Goal: Transaction & Acquisition: Purchase product/service

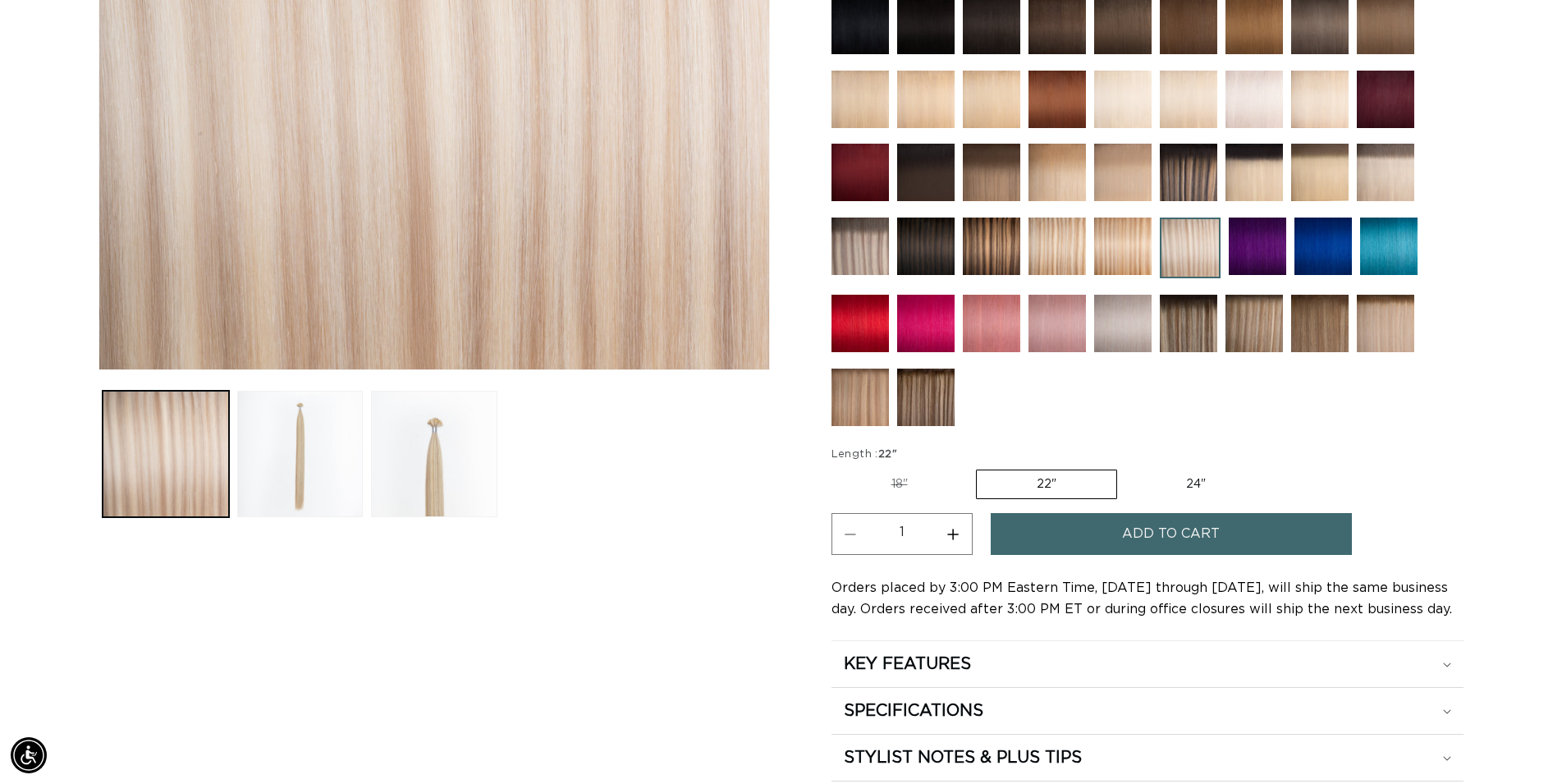
click at [1386, 170] on img at bounding box center [1385, 172] width 57 height 57
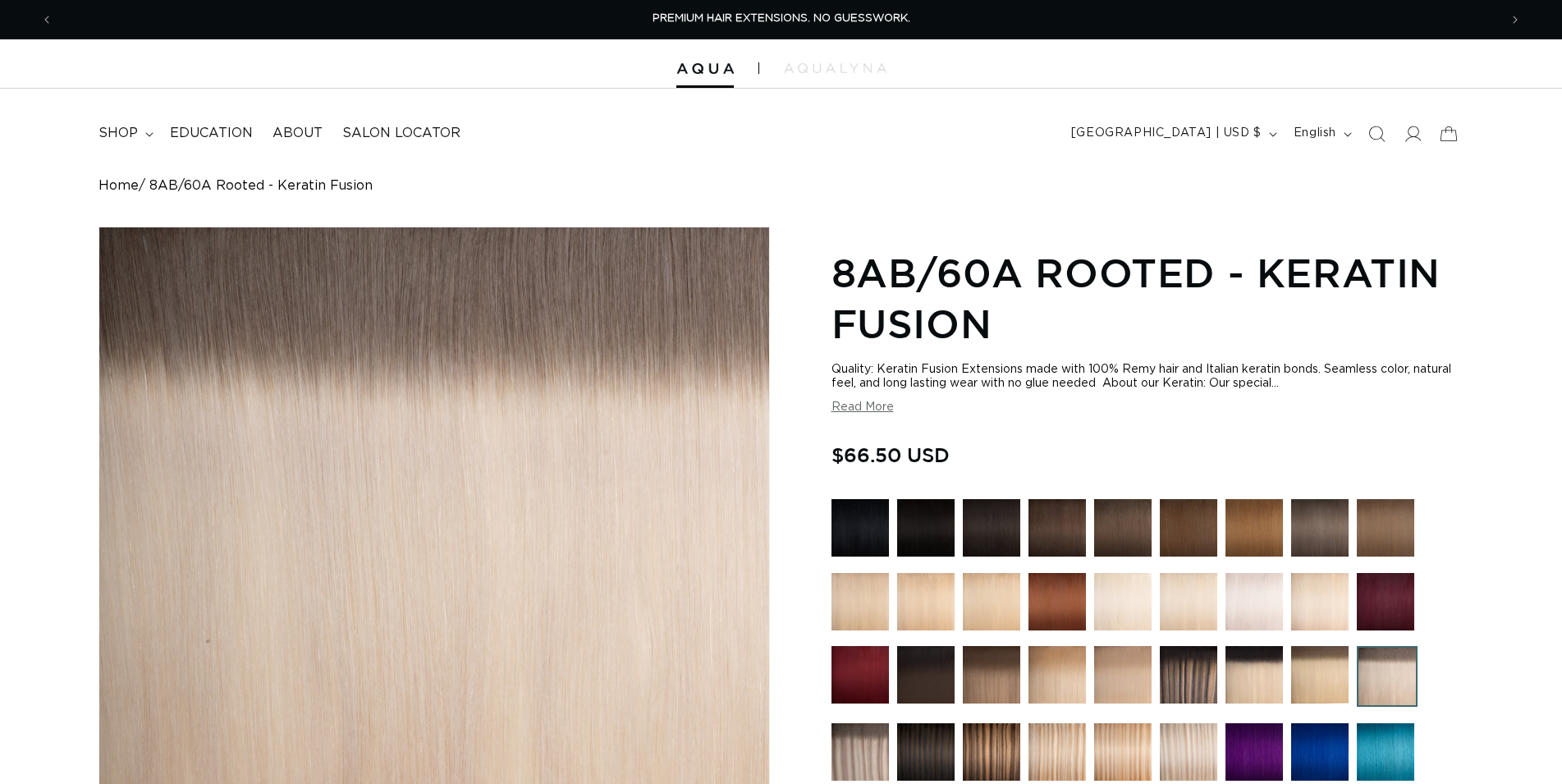
click at [1306, 363] on div "Quality: Keratin Fusion Extensions made with 100% Remy hair and Italian keratin…" at bounding box center [1148, 377] width 632 height 28
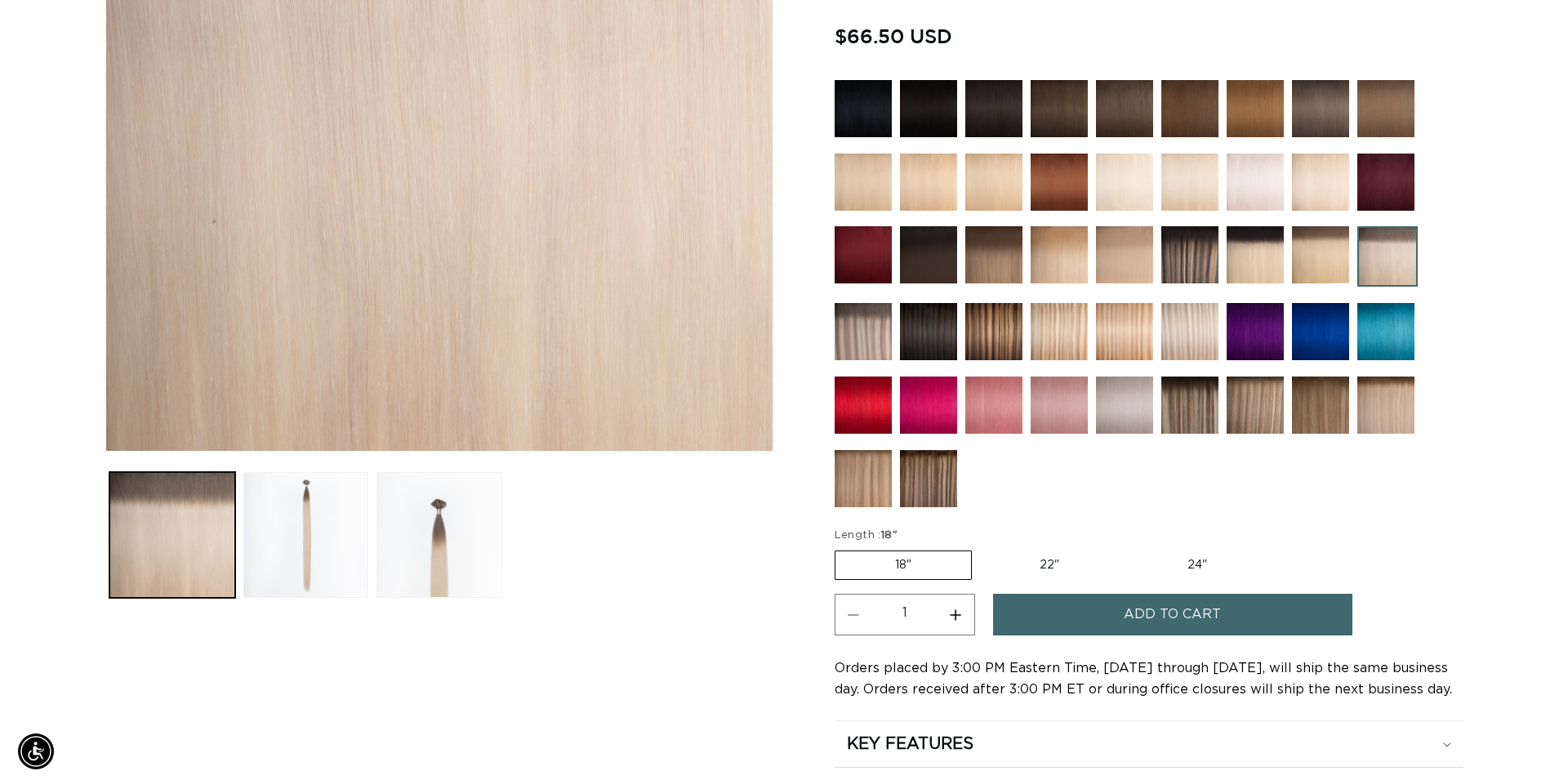
scroll to position [0, 1438]
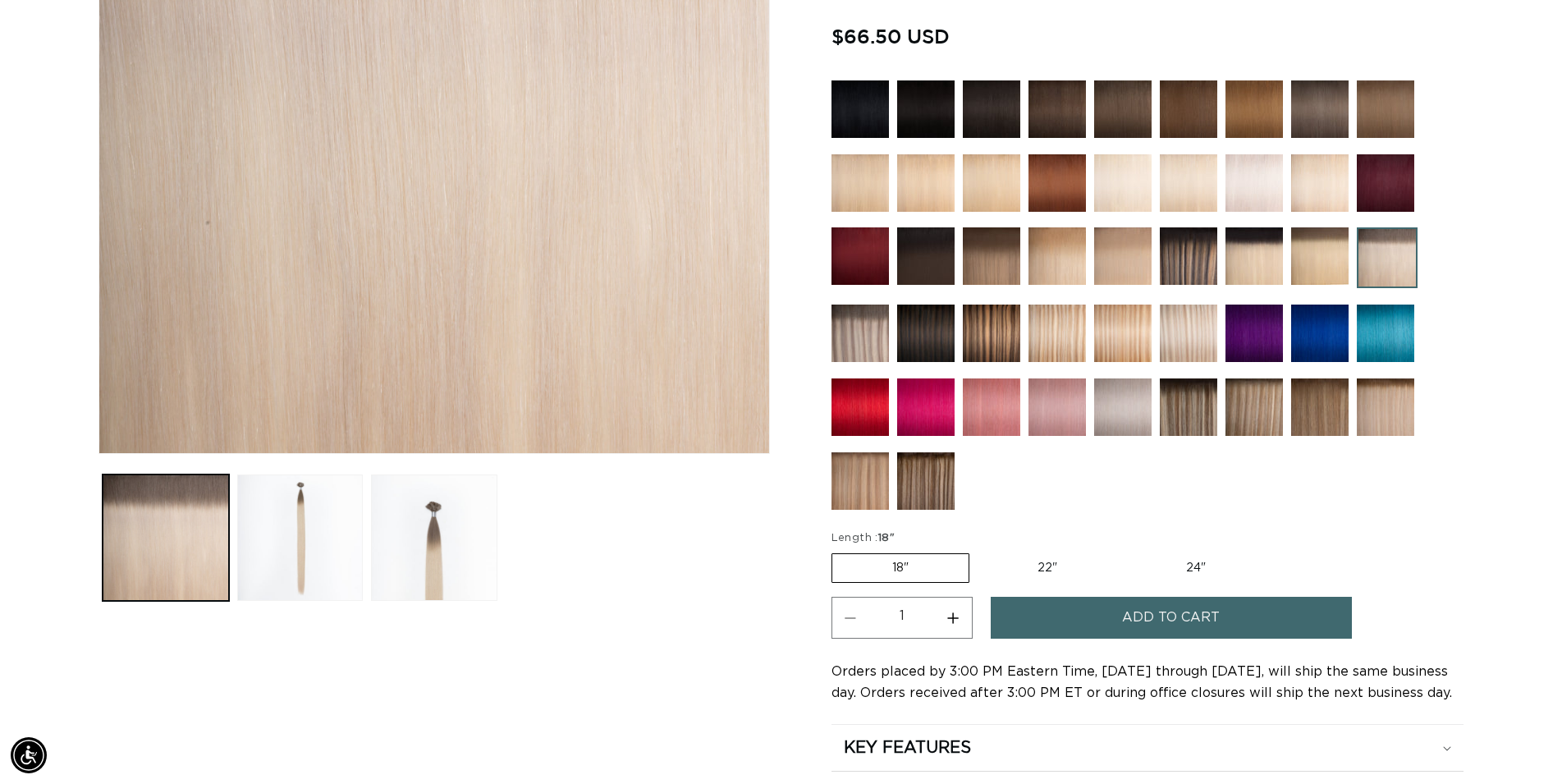
click at [1128, 624] on span "Add to cart" at bounding box center [1171, 617] width 98 height 41
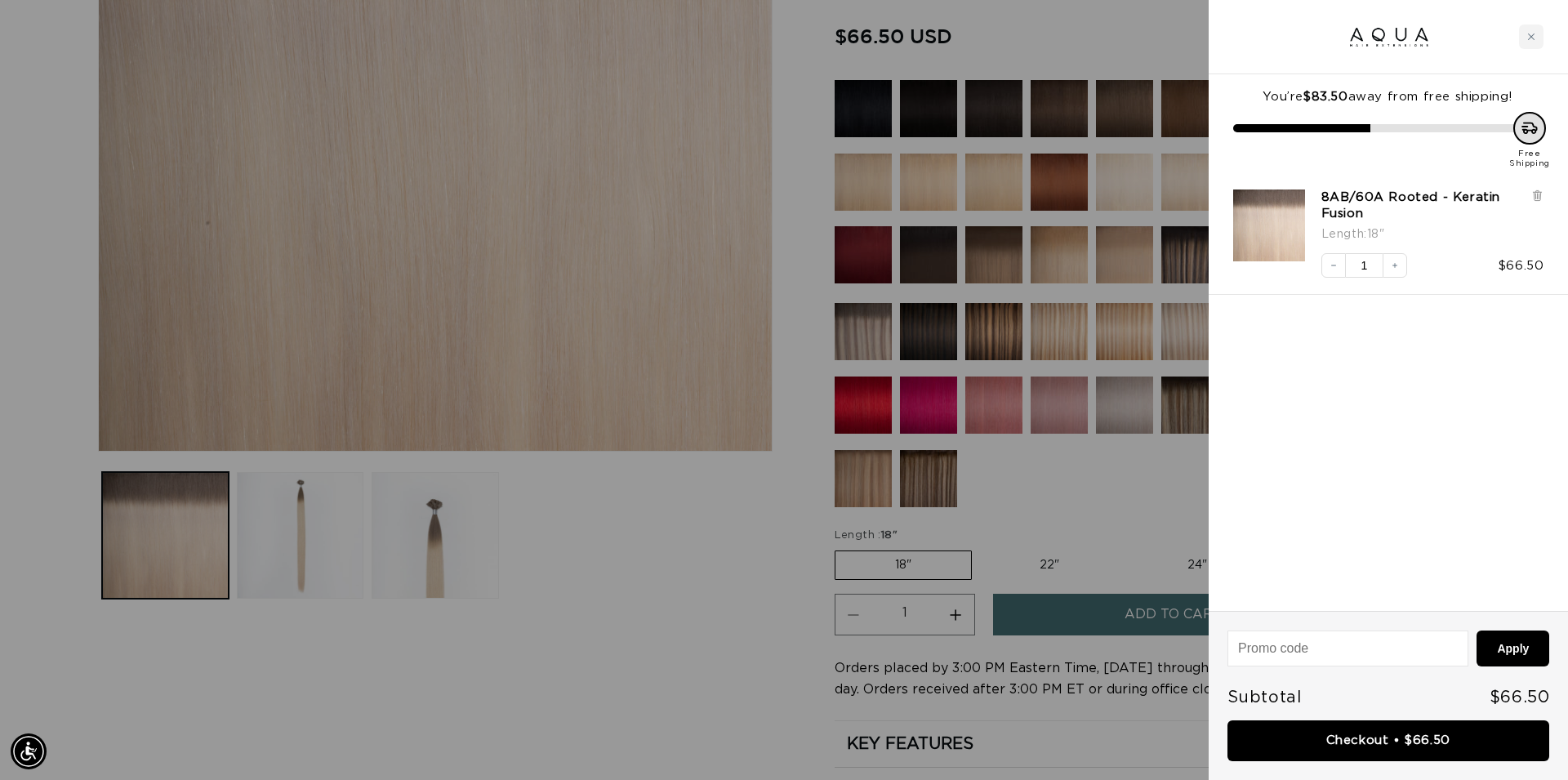
scroll to position [0, 2903]
click at [1402, 740] on link "Checkout • $66.50" at bounding box center [1388, 740] width 322 height 41
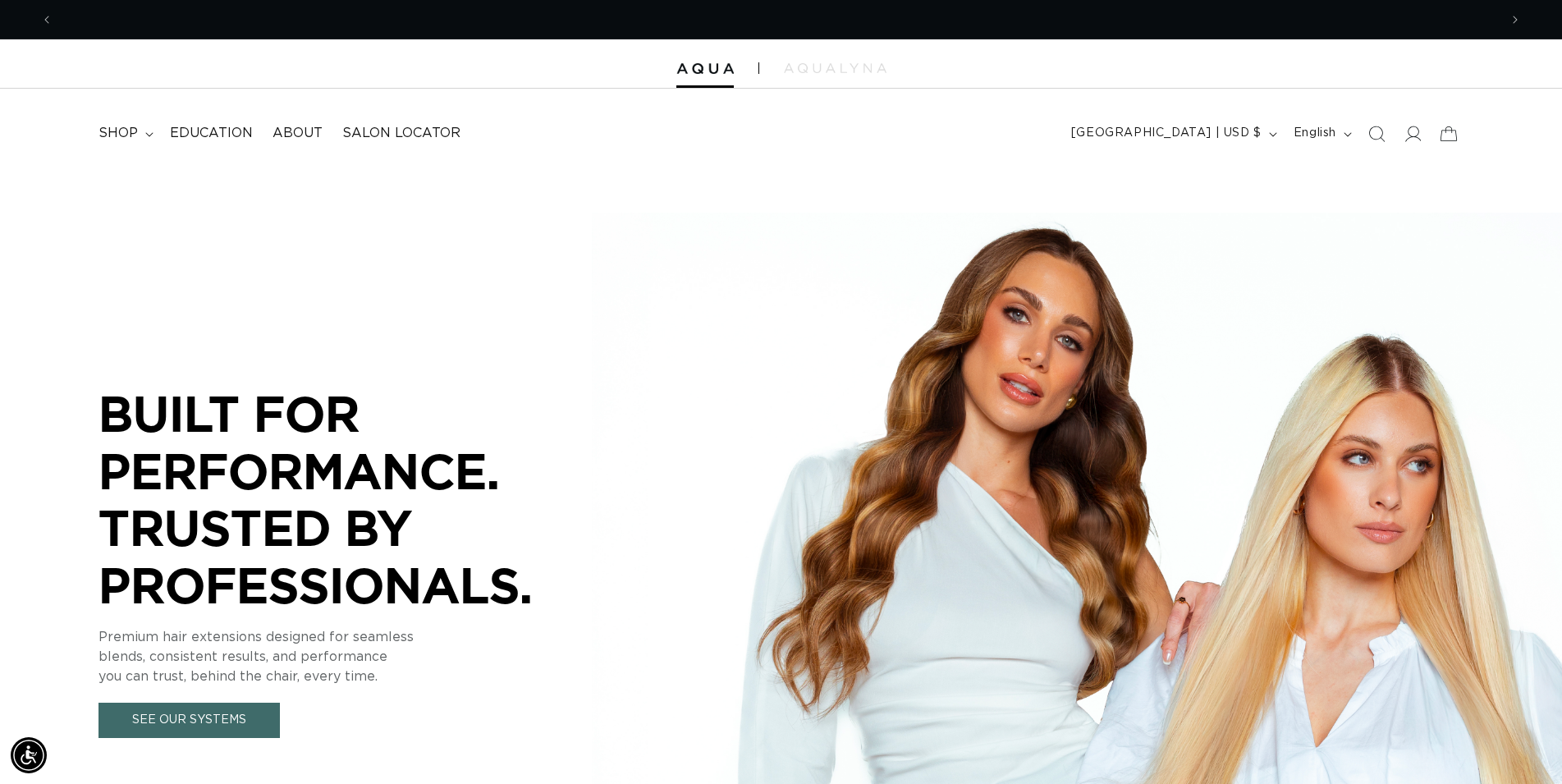
scroll to position [0, 1445]
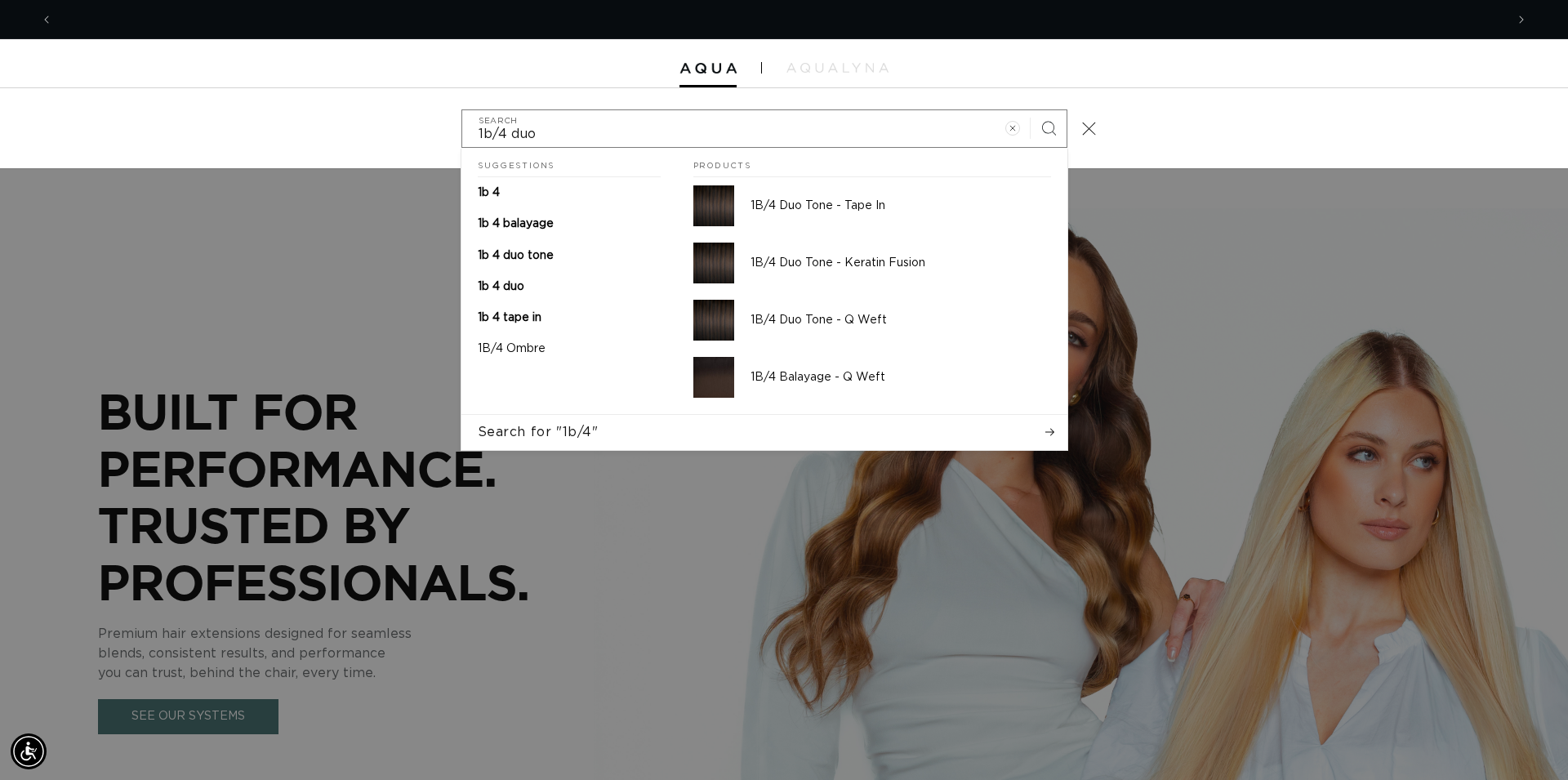
scroll to position [0, 1452]
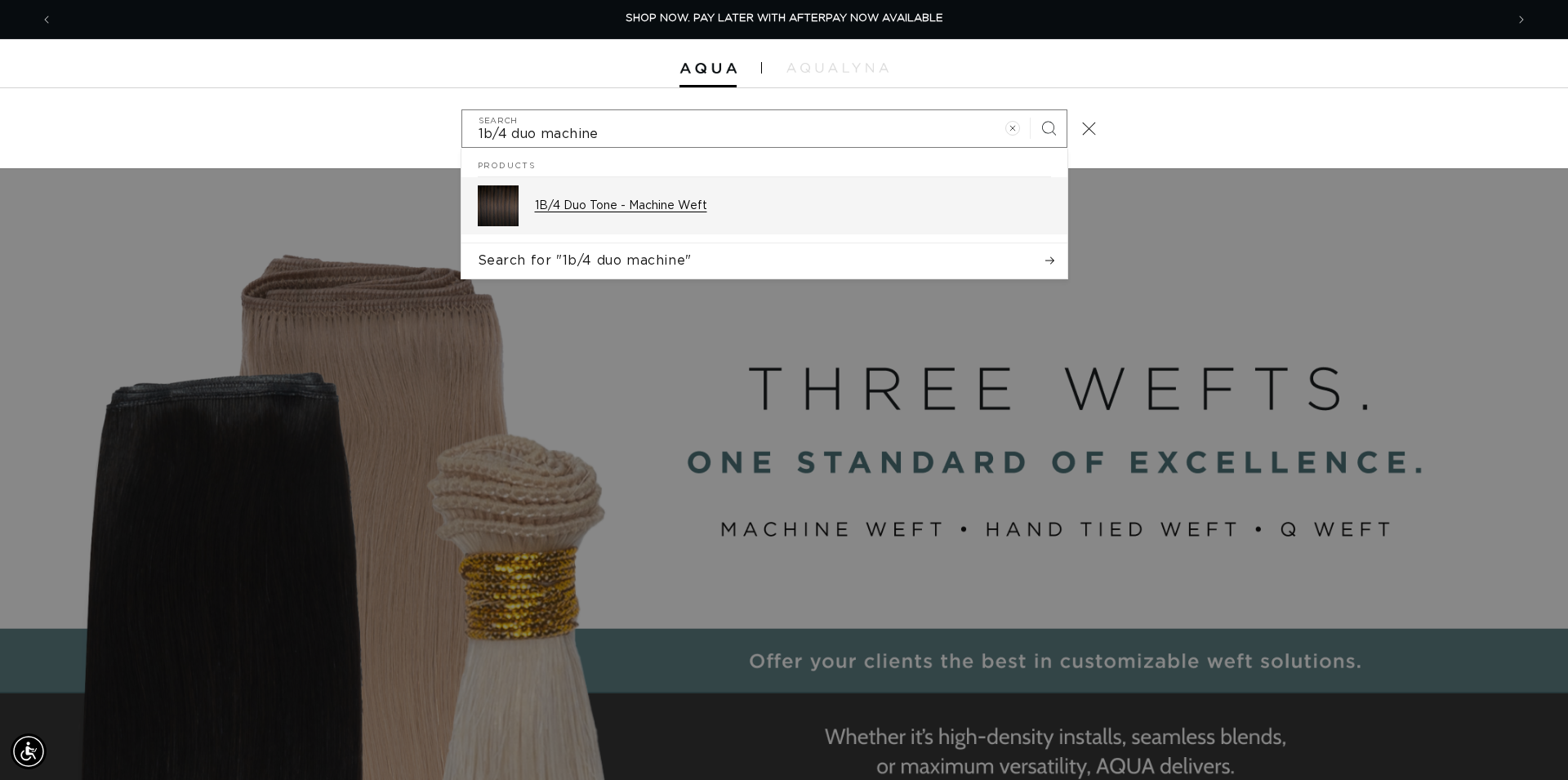
type input "1b/4 duo machine"
click at [686, 211] on p "1B/4 Duo Tone - Machine Weft" at bounding box center [792, 206] width 516 height 15
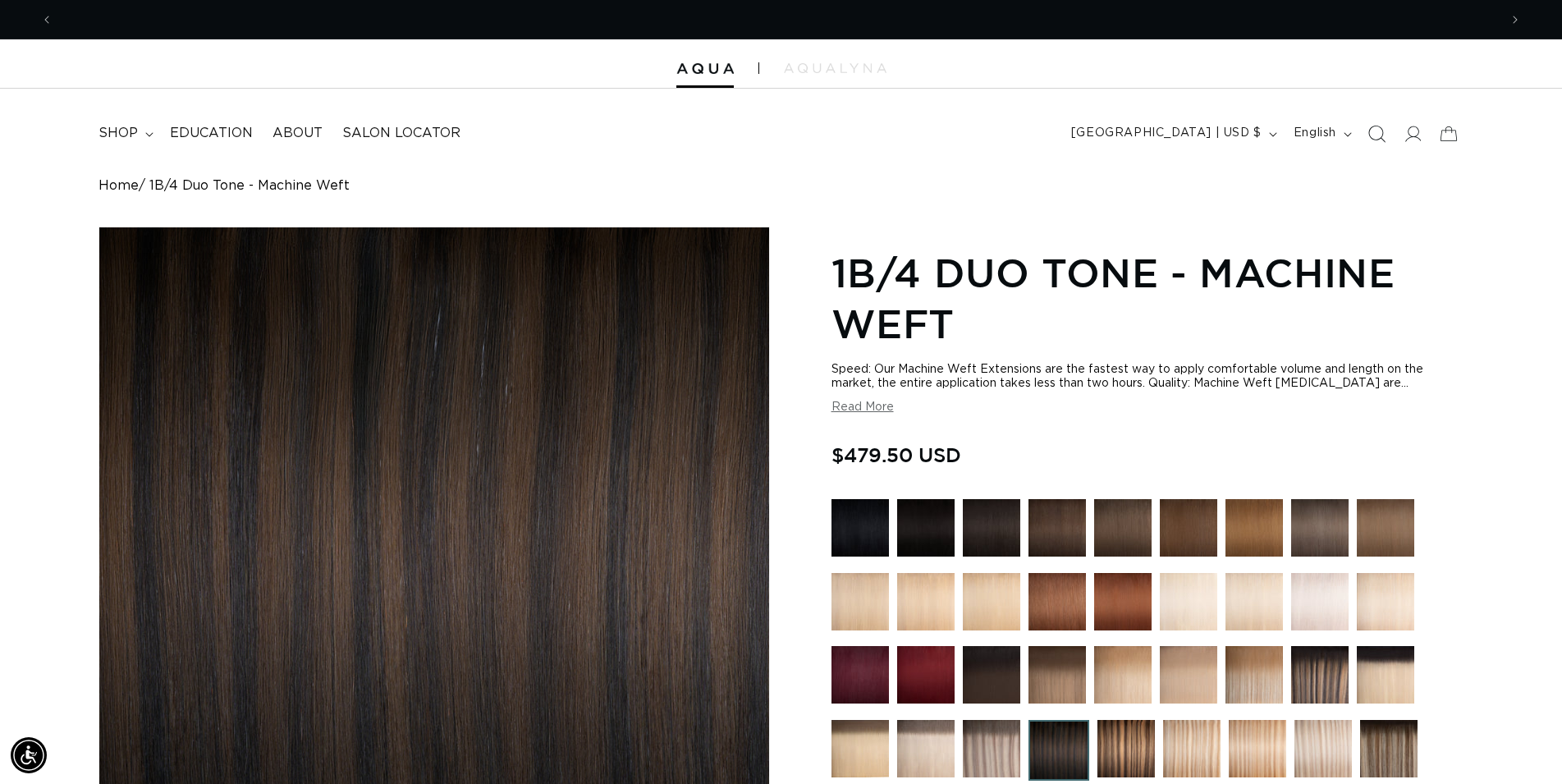
click at [1381, 134] on icon "Search" at bounding box center [1377, 133] width 18 height 18
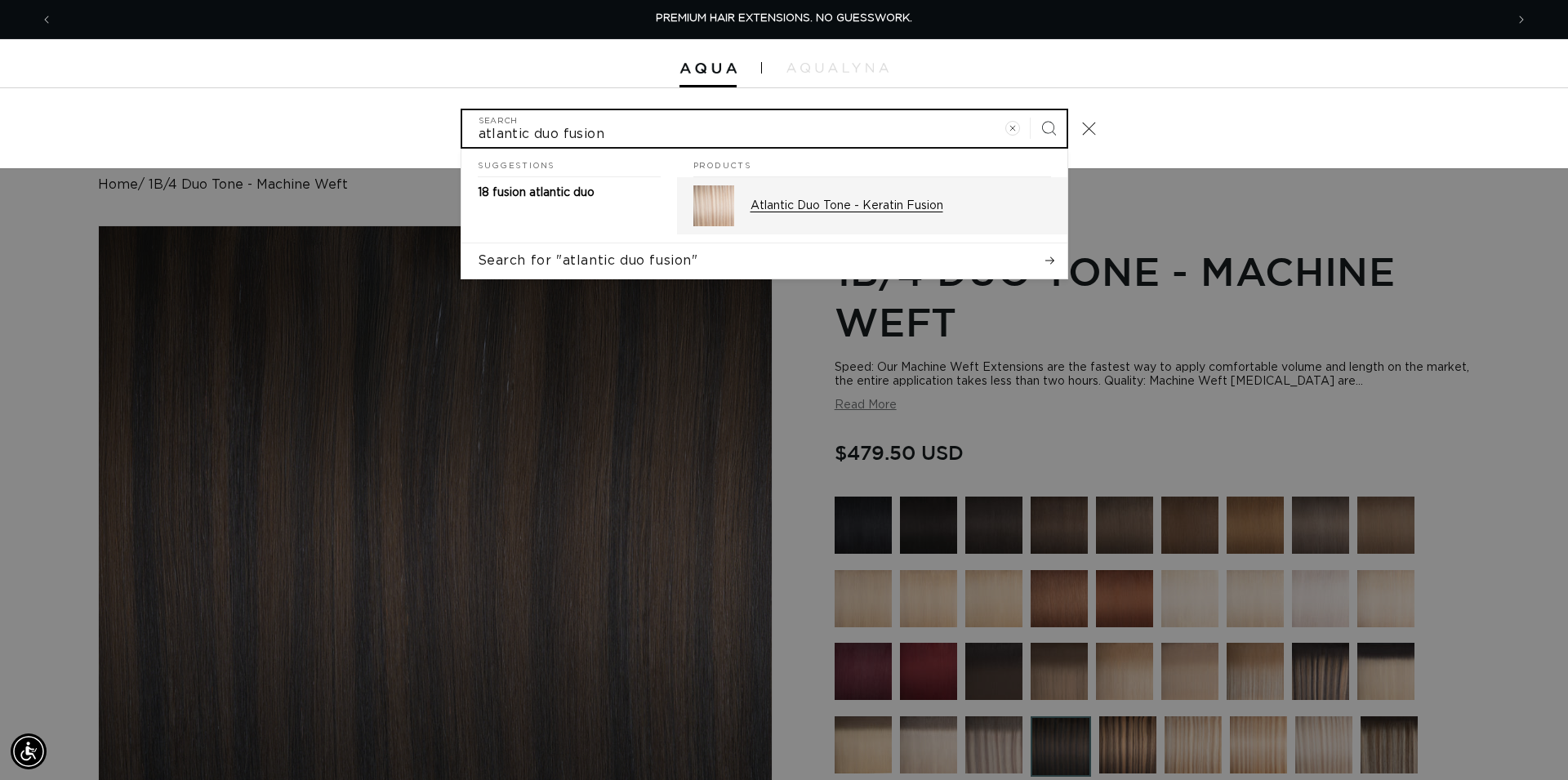
type input "atlantic duo fusion"
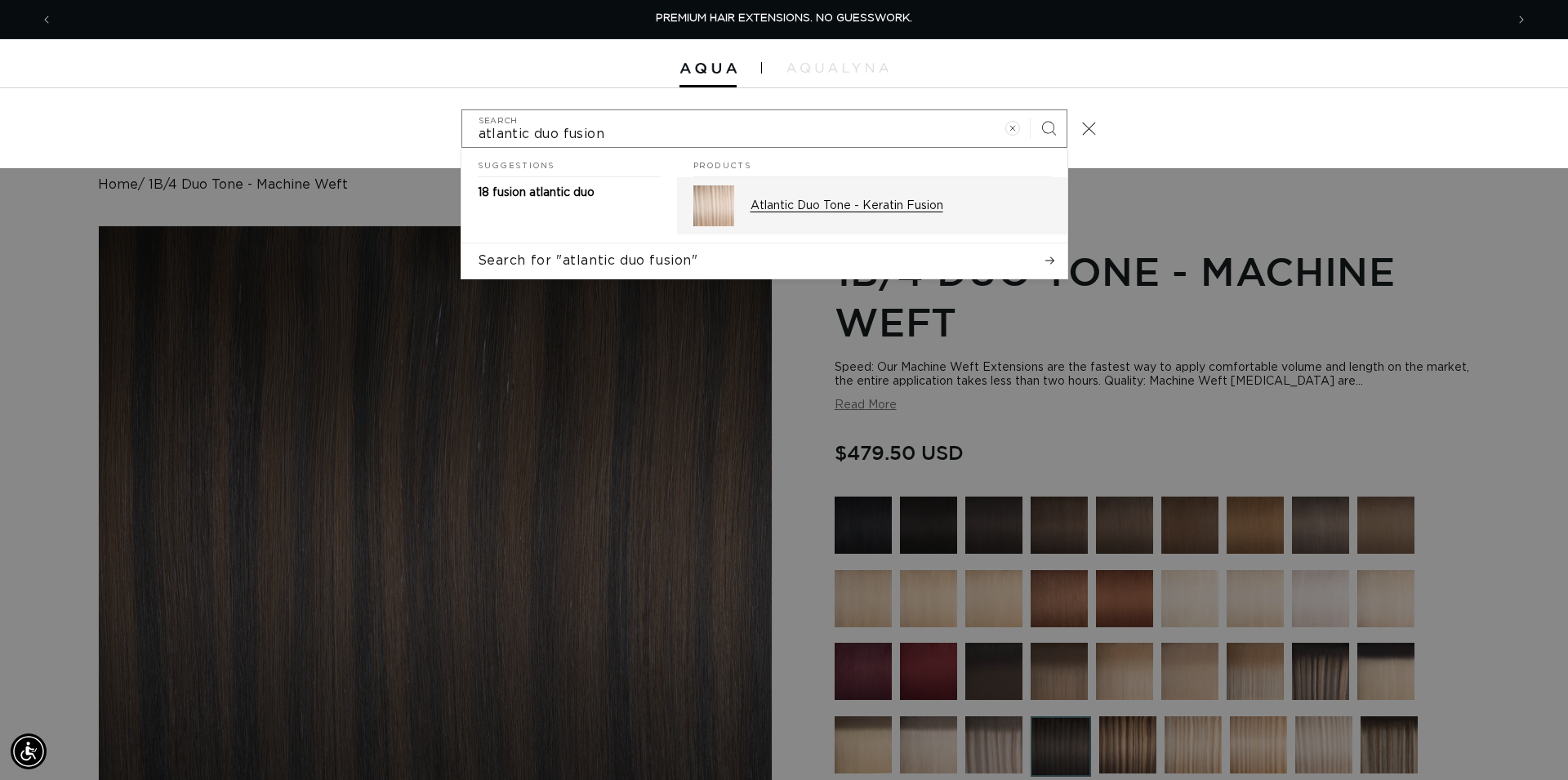
click at [914, 214] on div "Atlantic Duo Tone - Keratin Fusion" at bounding box center [900, 206] width 300 height 40
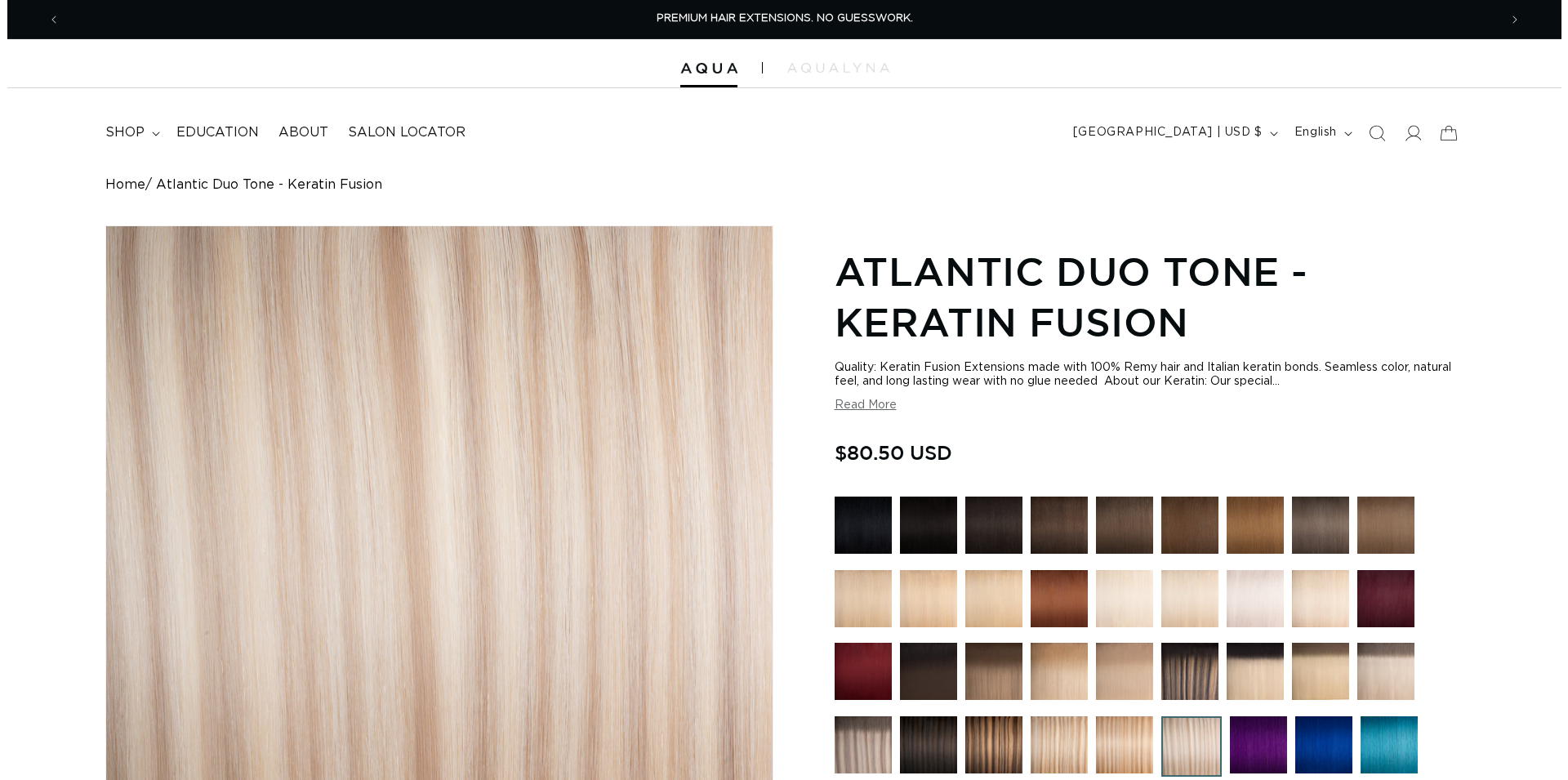
scroll to position [500, 0]
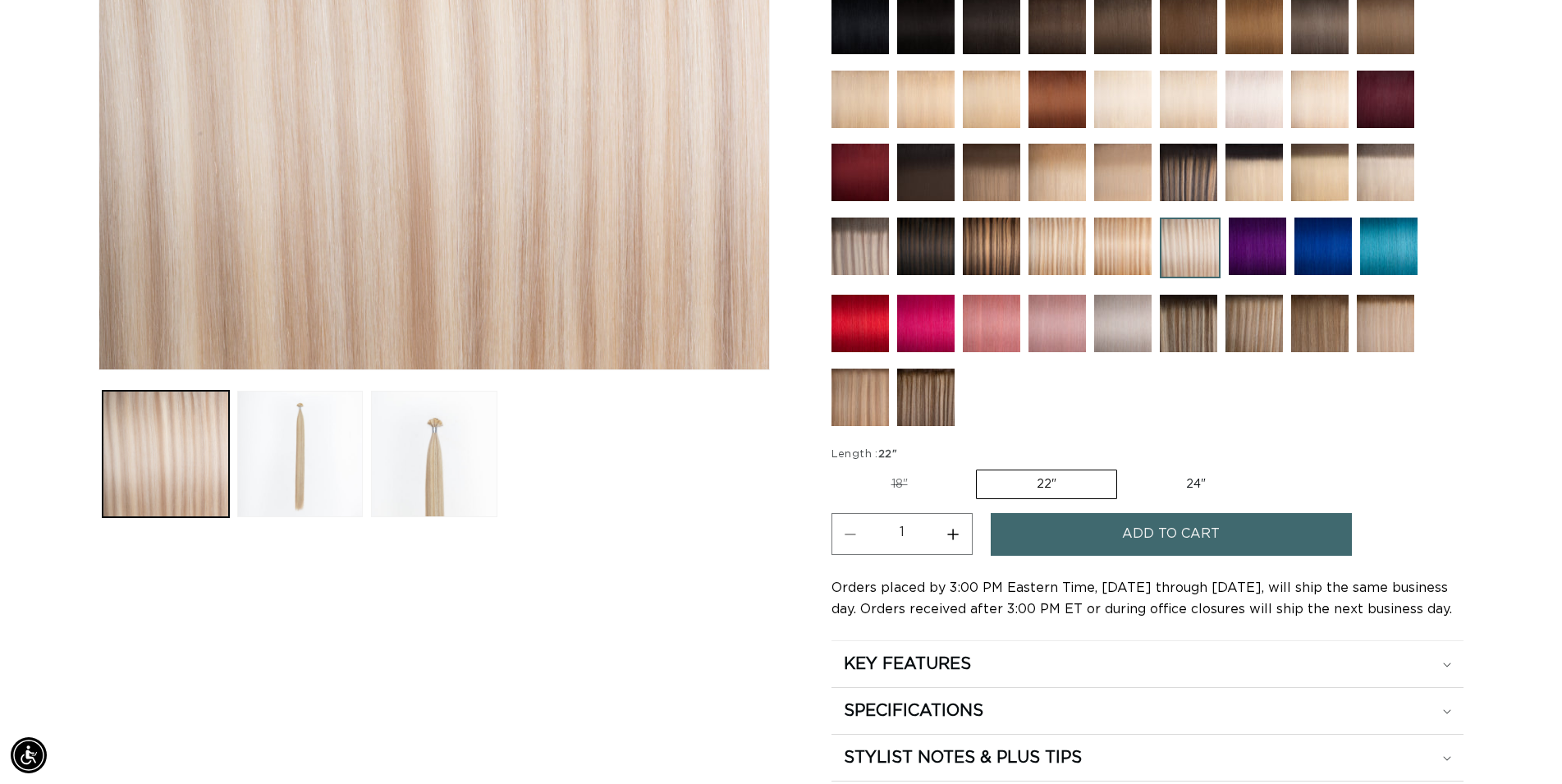
click at [1130, 539] on span "Add to cart" at bounding box center [1171, 533] width 98 height 41
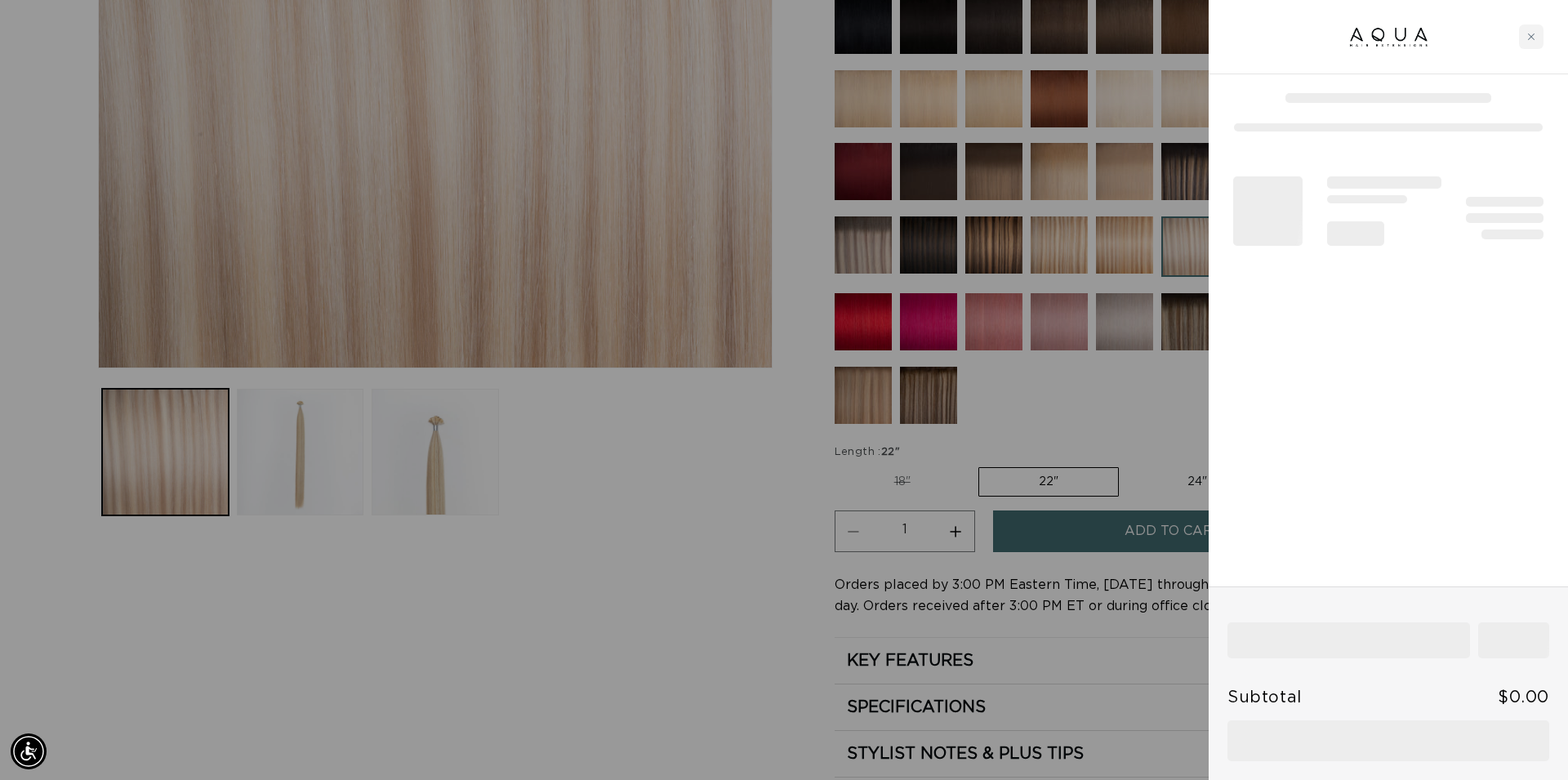
scroll to position [0, 1452]
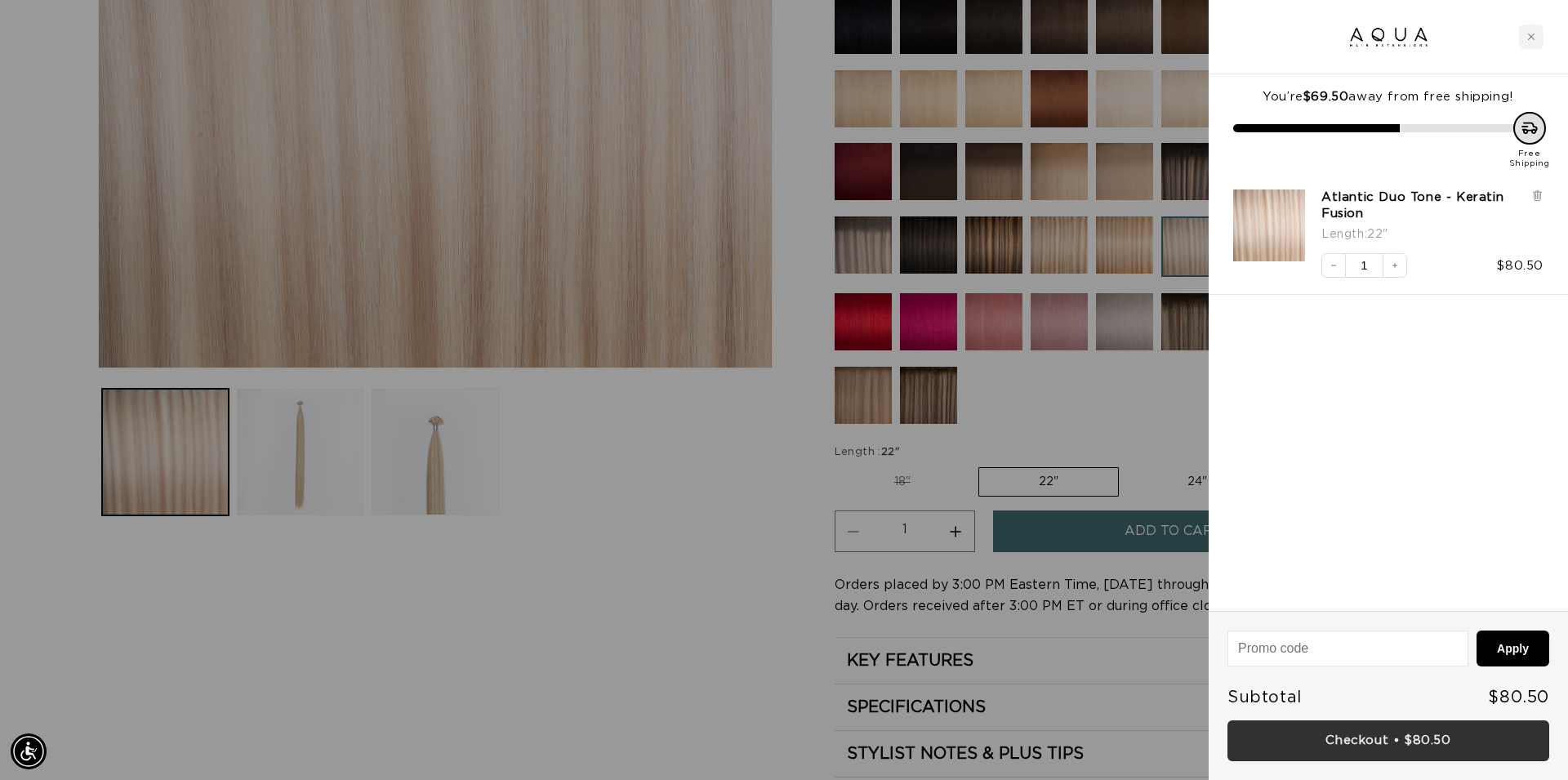
click at [1417, 748] on link "Checkout • $80.50" at bounding box center [1388, 740] width 322 height 41
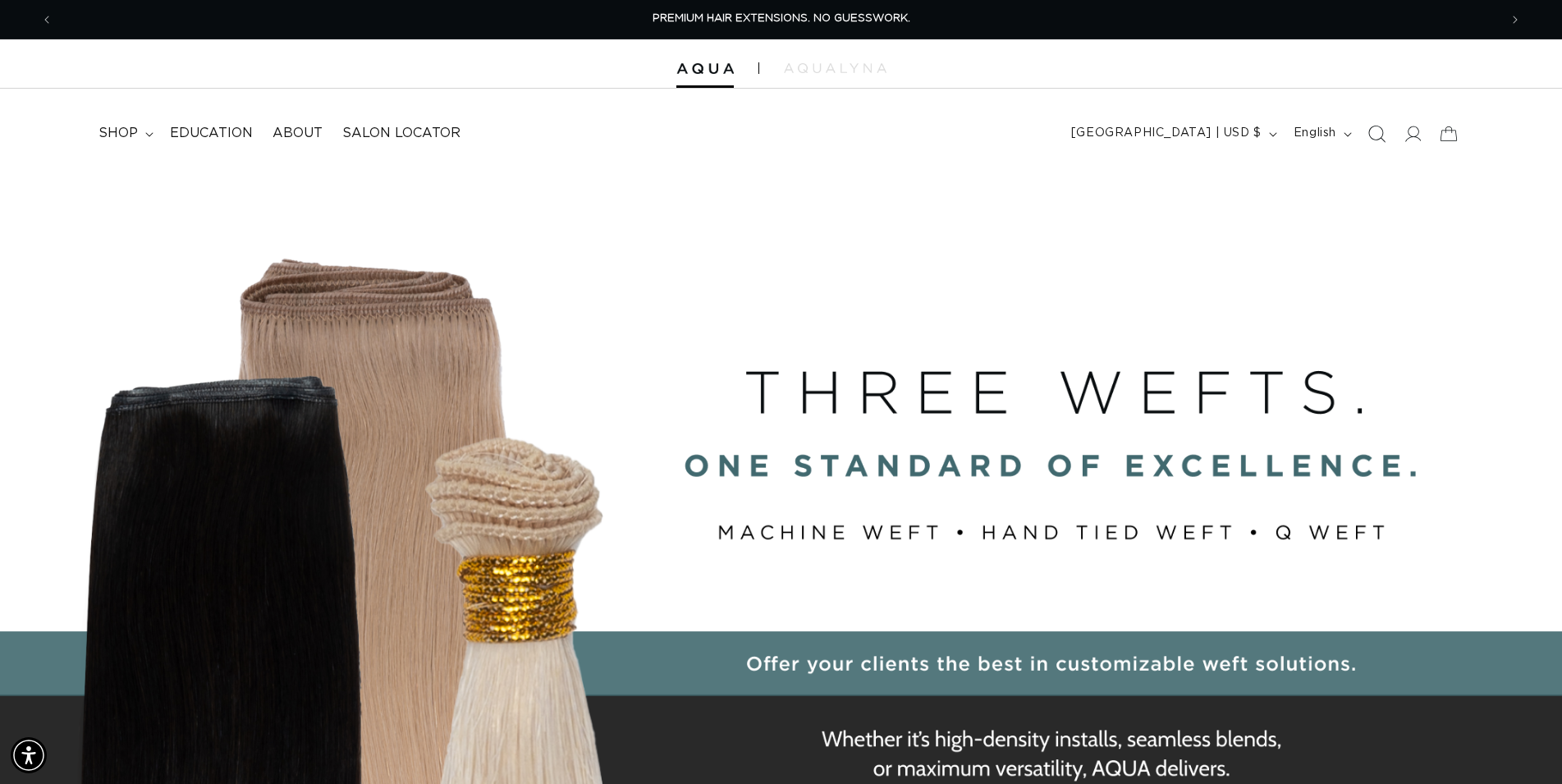
click at [1380, 134] on icon "Search" at bounding box center [1377, 133] width 18 height 18
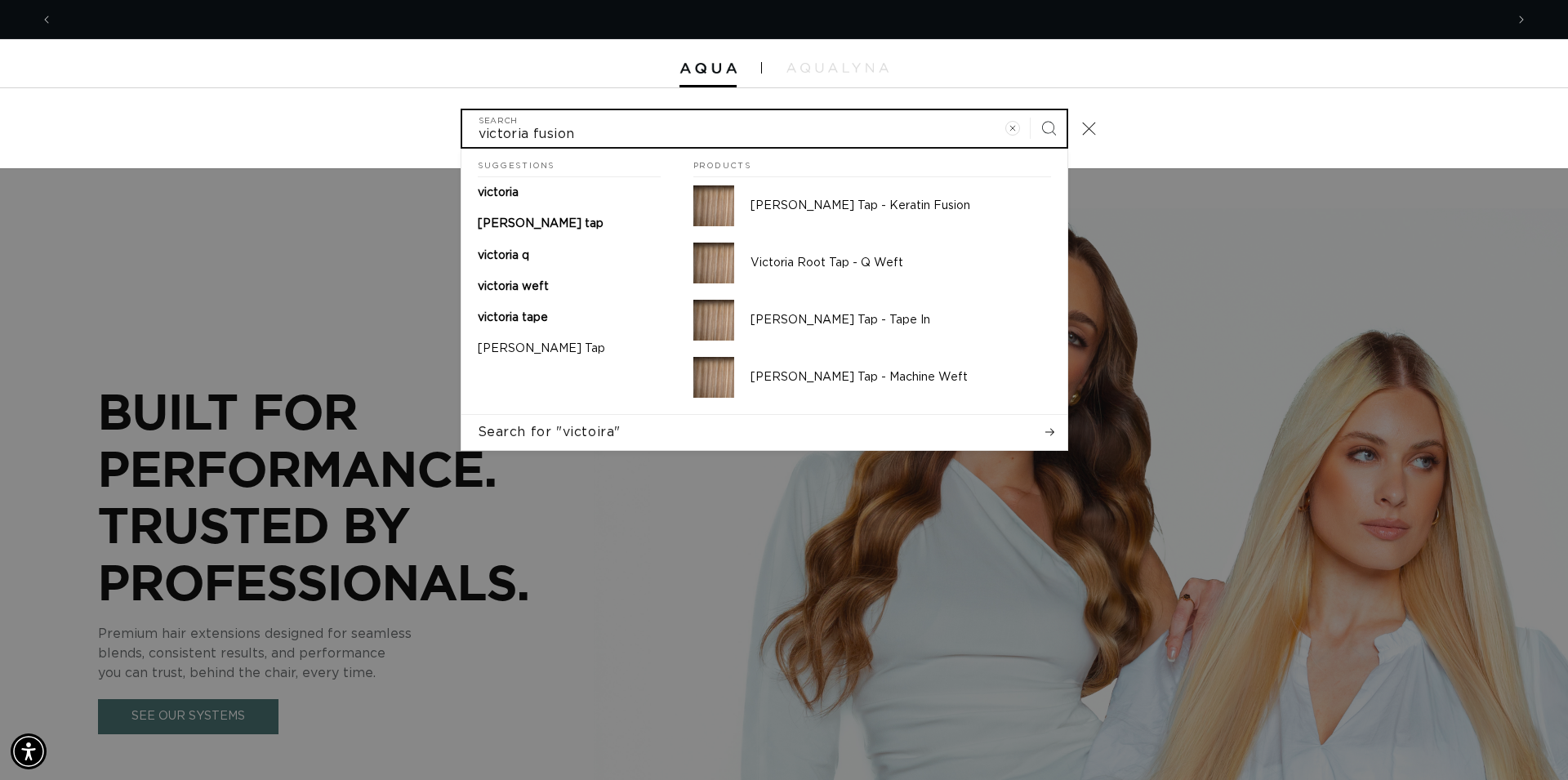
scroll to position [0, 2903]
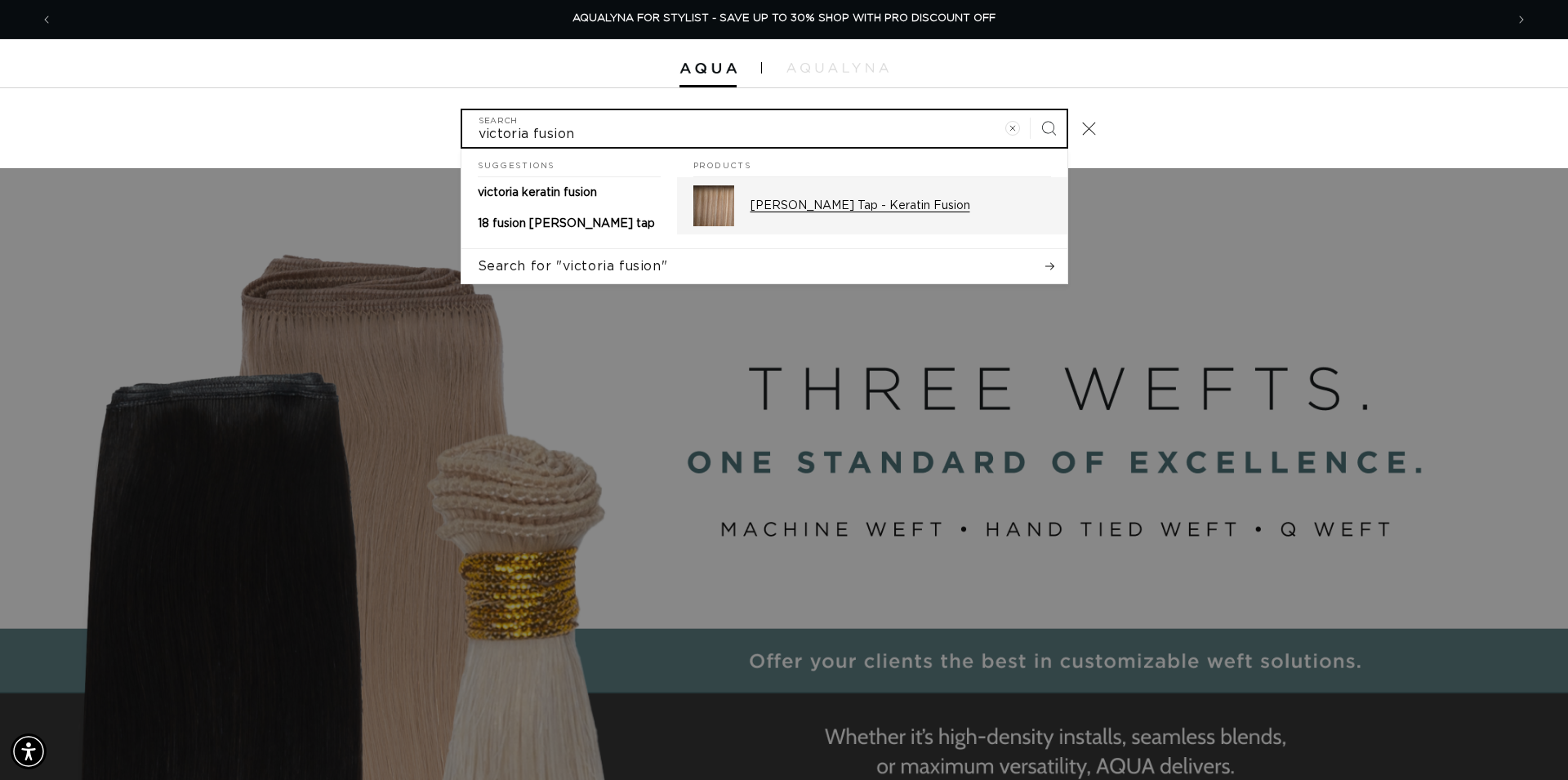
type input "victoria fusion"
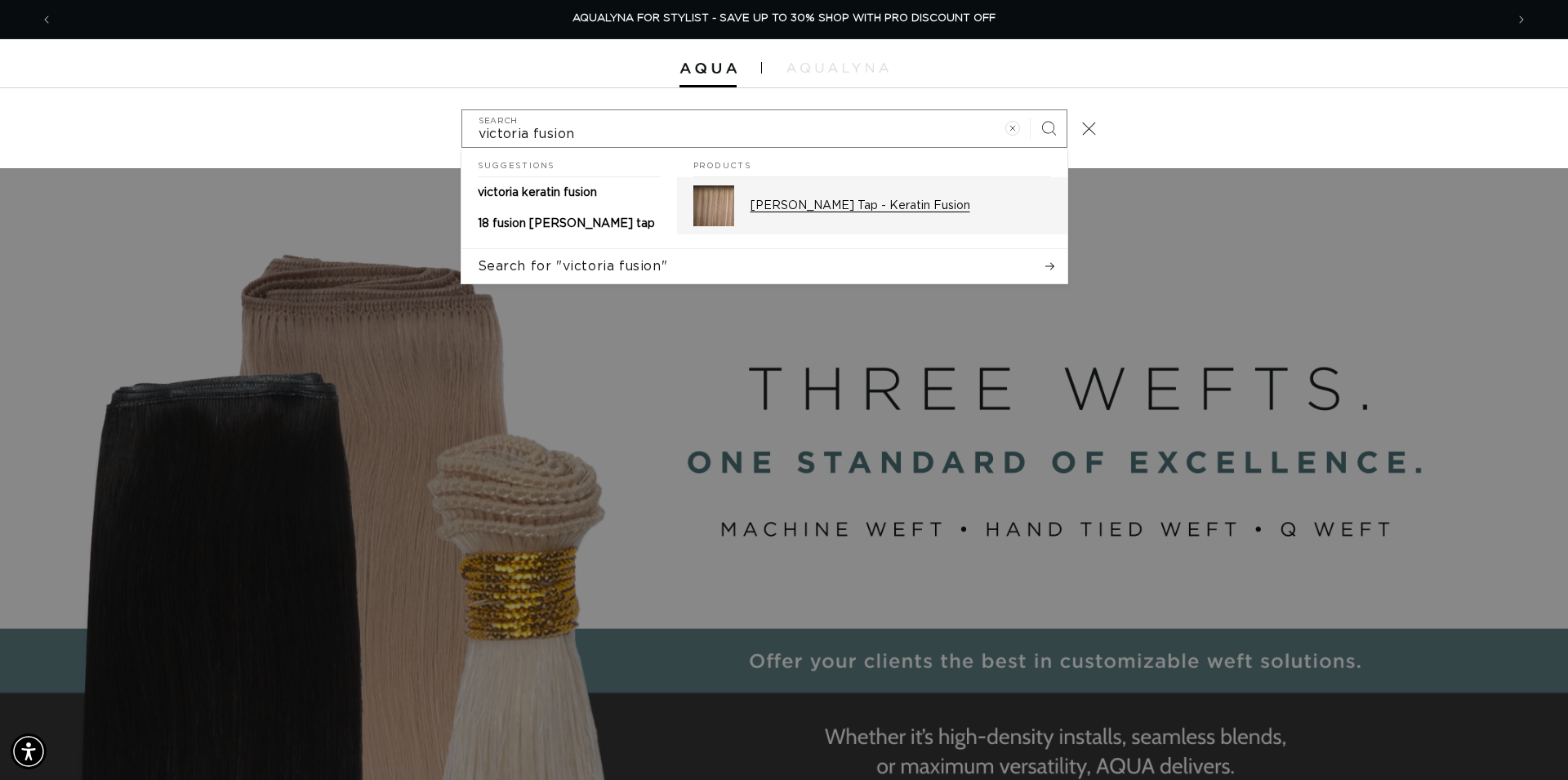
click at [855, 217] on div "Victoria Root Tap - Keratin Fusion" at bounding box center [900, 206] width 300 height 40
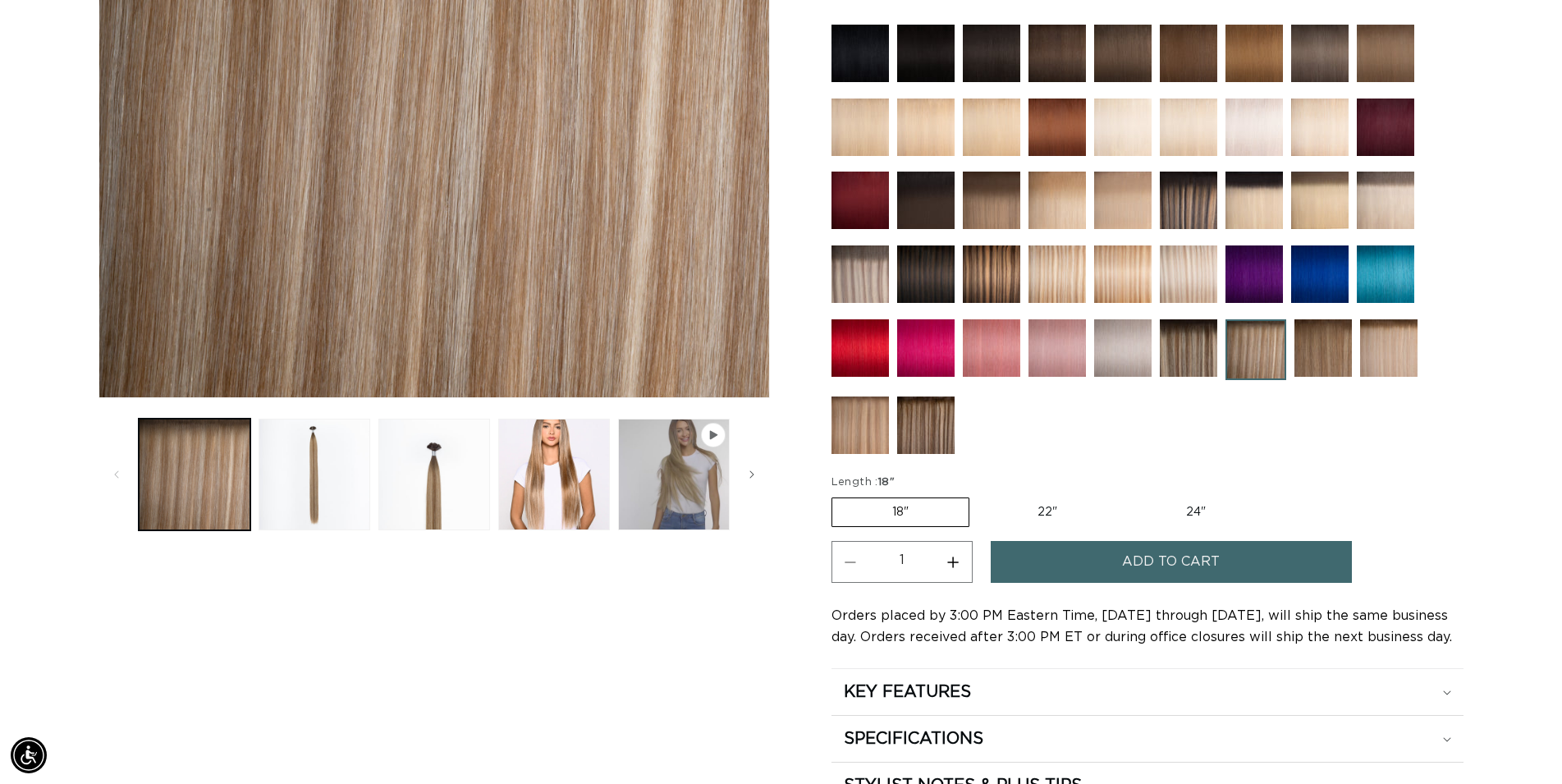
scroll to position [502, 0]
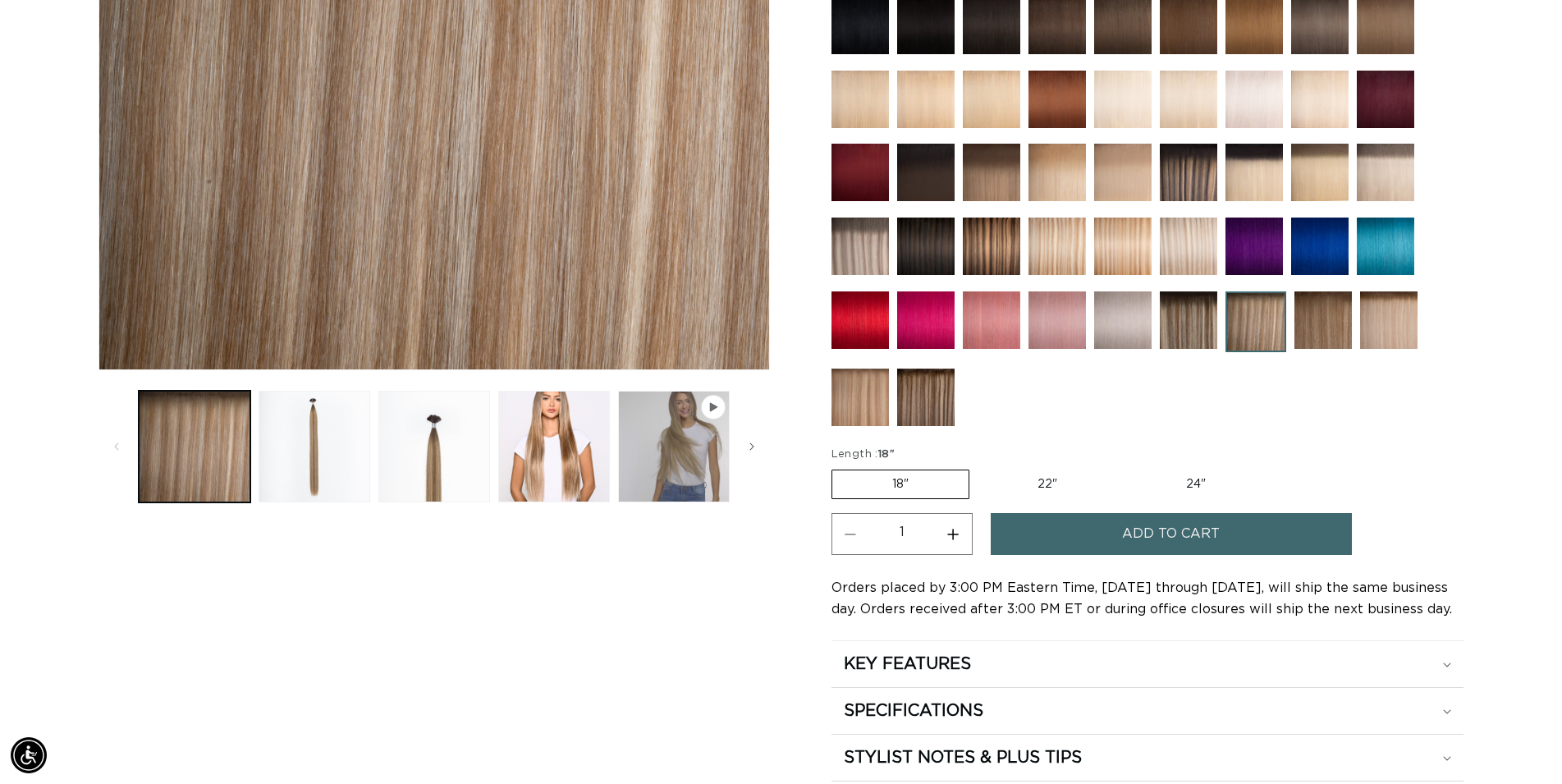
click at [958, 529] on button "Increase quantity for Victoria Root Tap - Keratin Fusion" at bounding box center [954, 533] width 37 height 41
click at [958, 527] on button "Increase quantity for Victoria Root Tap - Keratin Fusion" at bounding box center [954, 533] width 37 height 41
type input "4"
click at [1036, 528] on button "Add to cart" at bounding box center [1171, 533] width 361 height 41
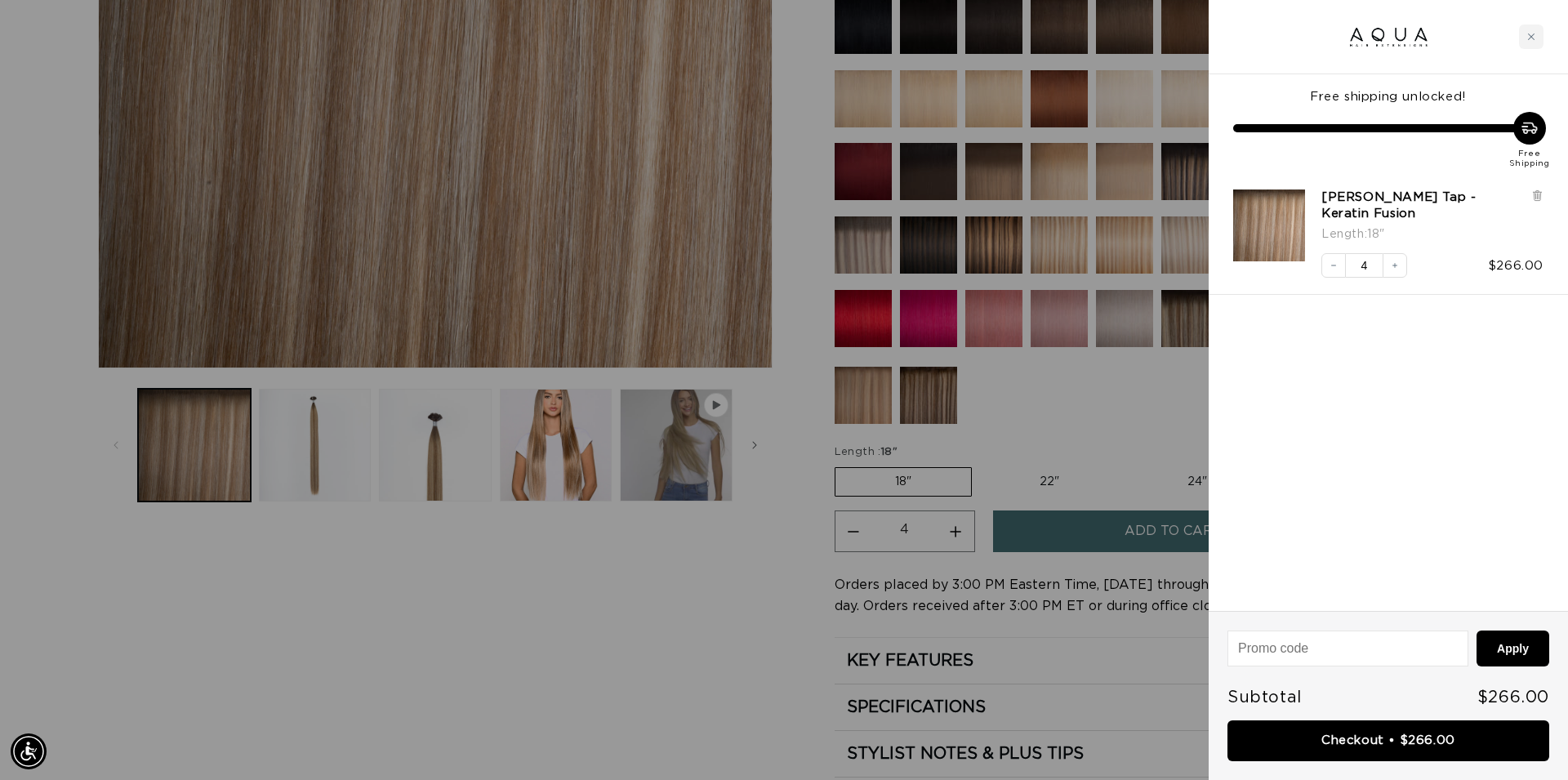
scroll to position [0, 2903]
click at [1396, 748] on link "Checkout • $266.00" at bounding box center [1388, 740] width 322 height 41
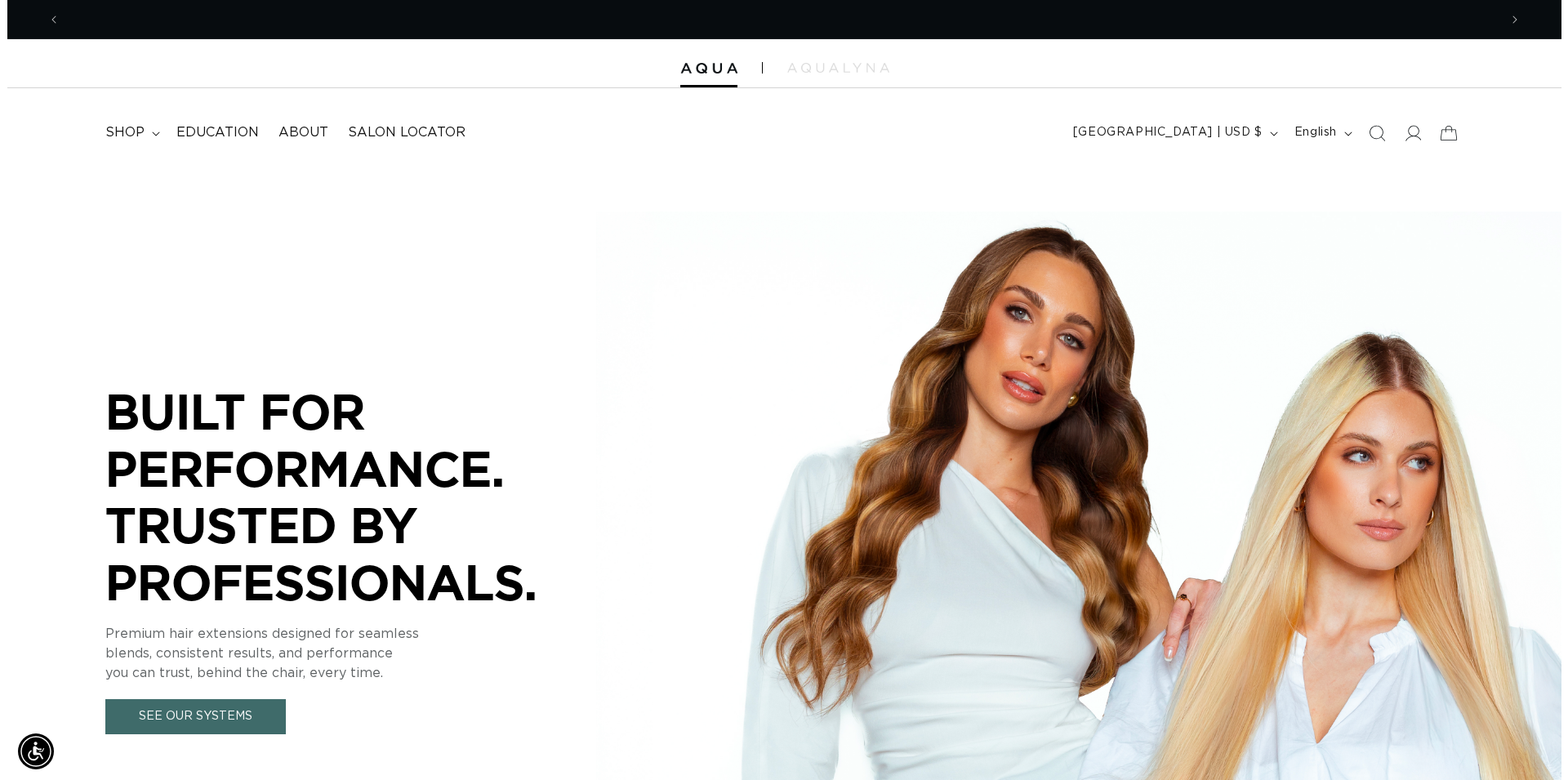
scroll to position [0, 2876]
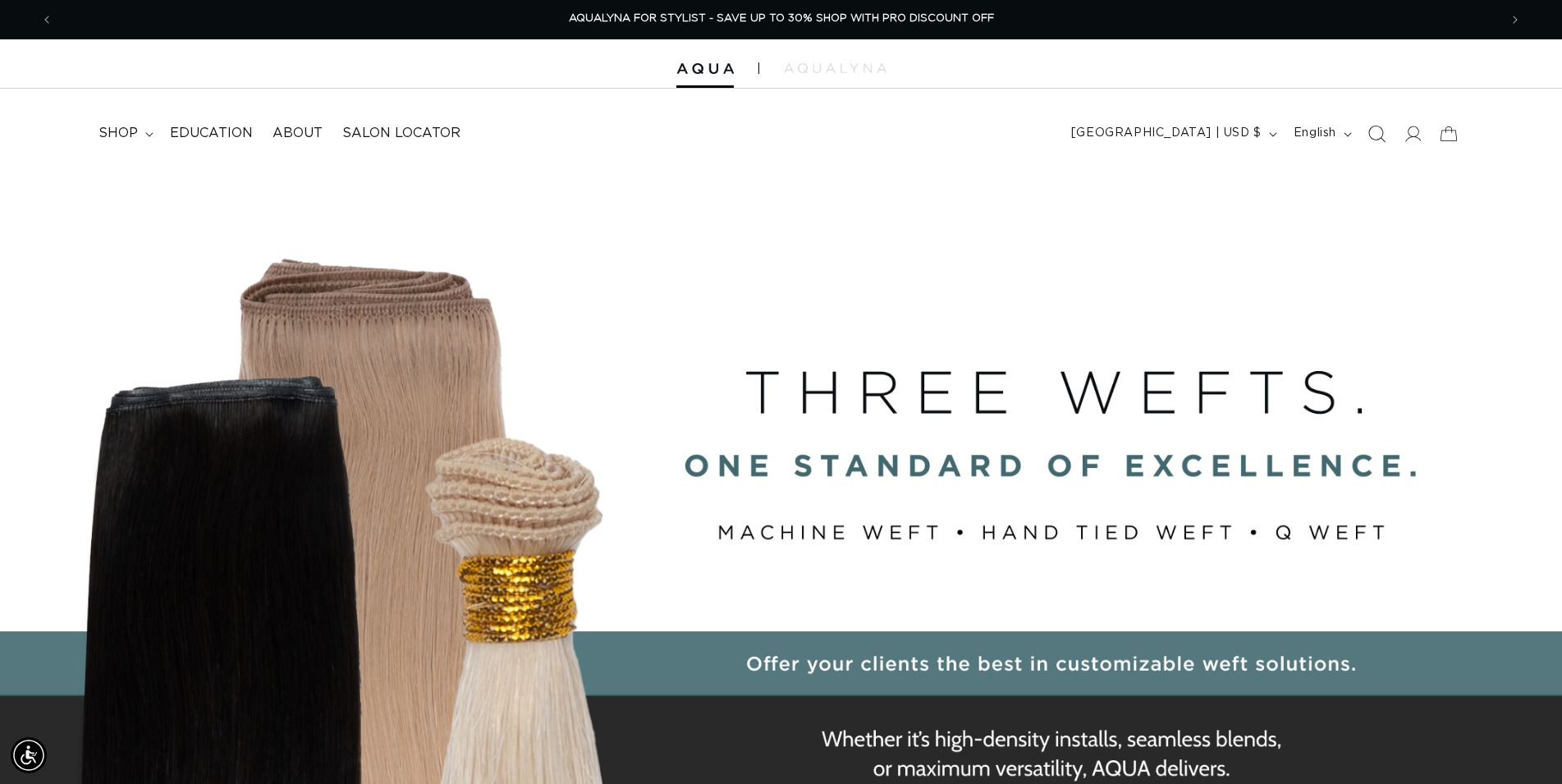
click at [1377, 134] on icon "Search" at bounding box center [1377, 133] width 18 height 18
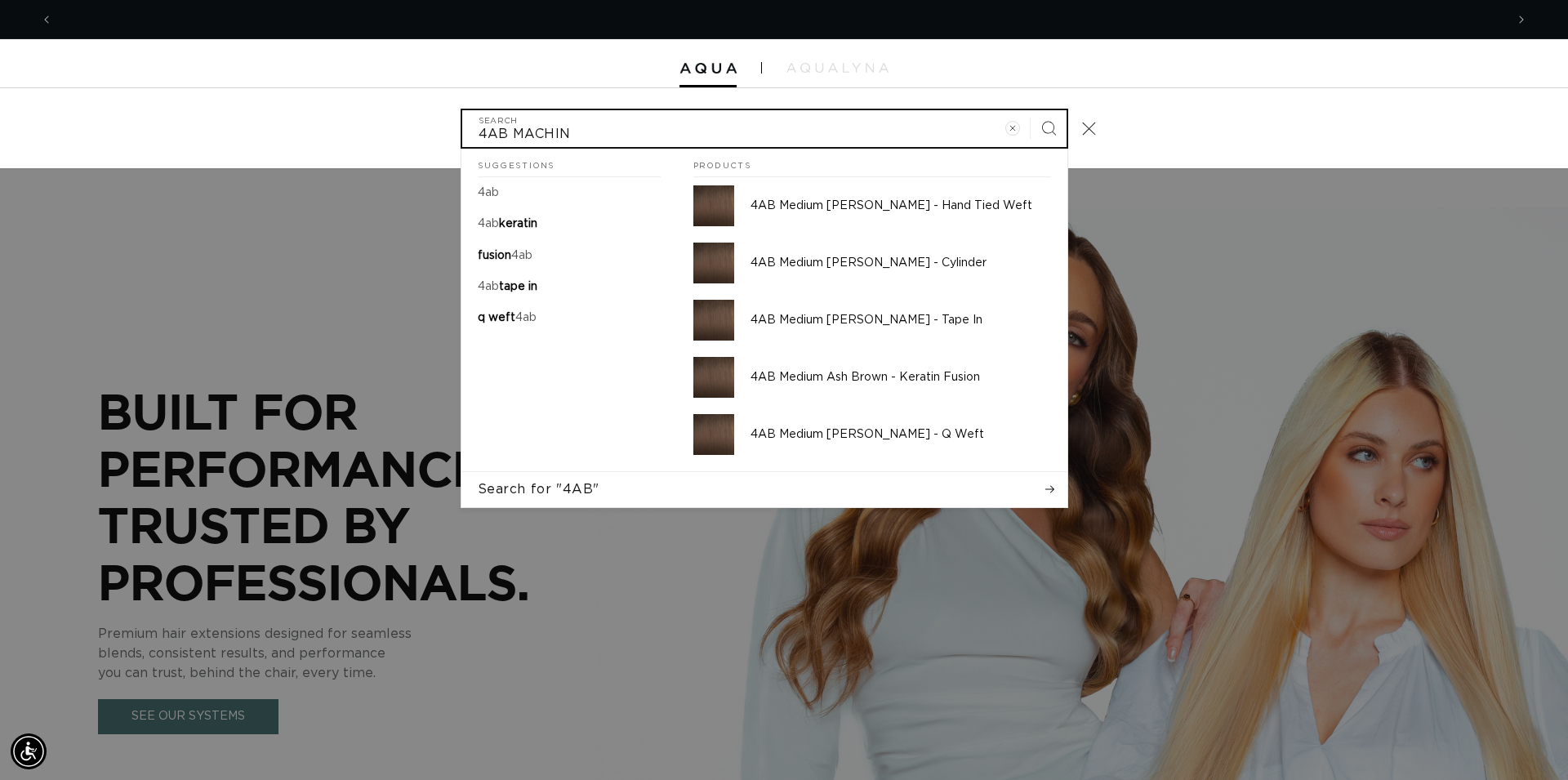
scroll to position [0, 1452]
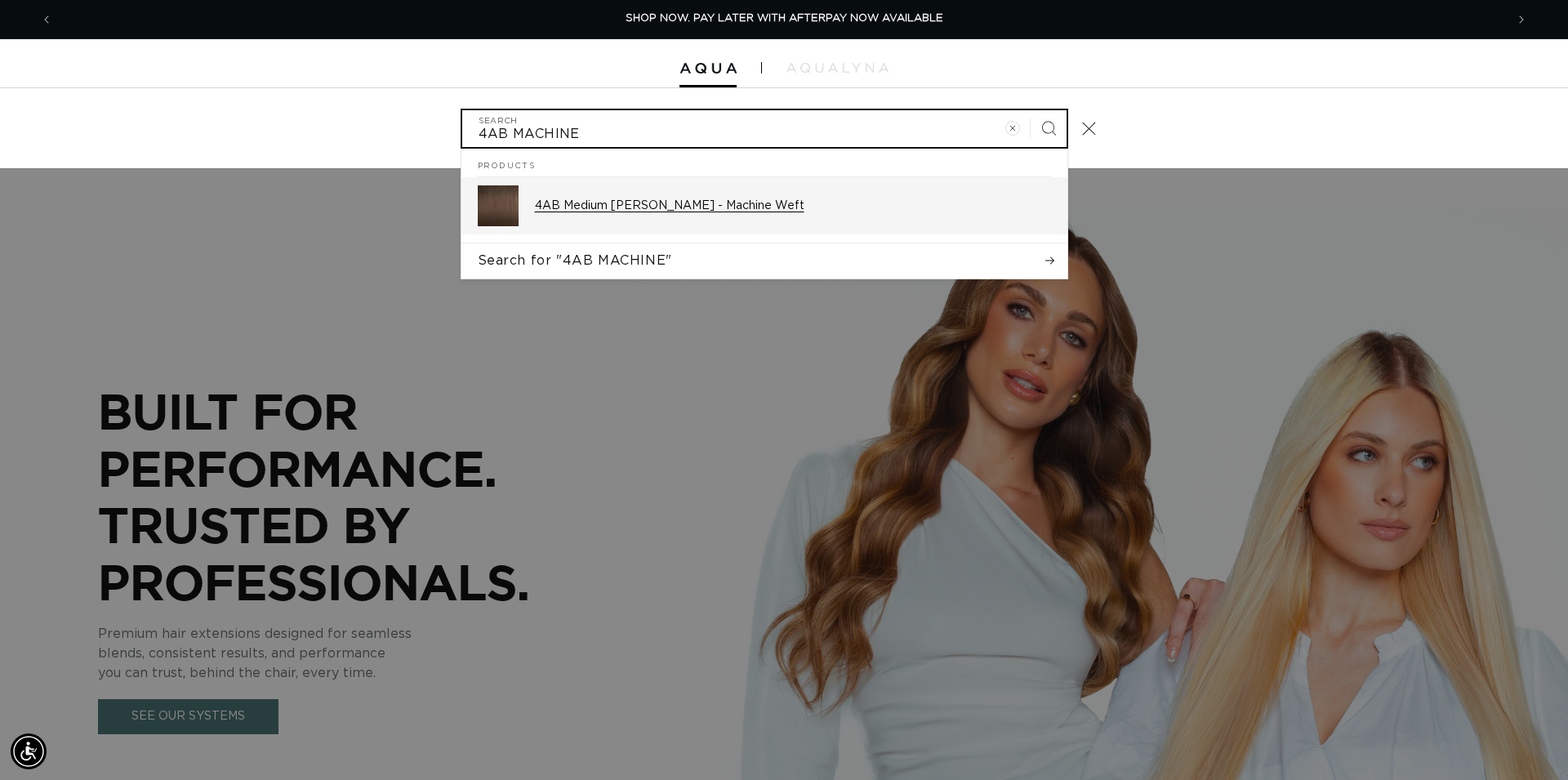
type input "4AB MACHINE"
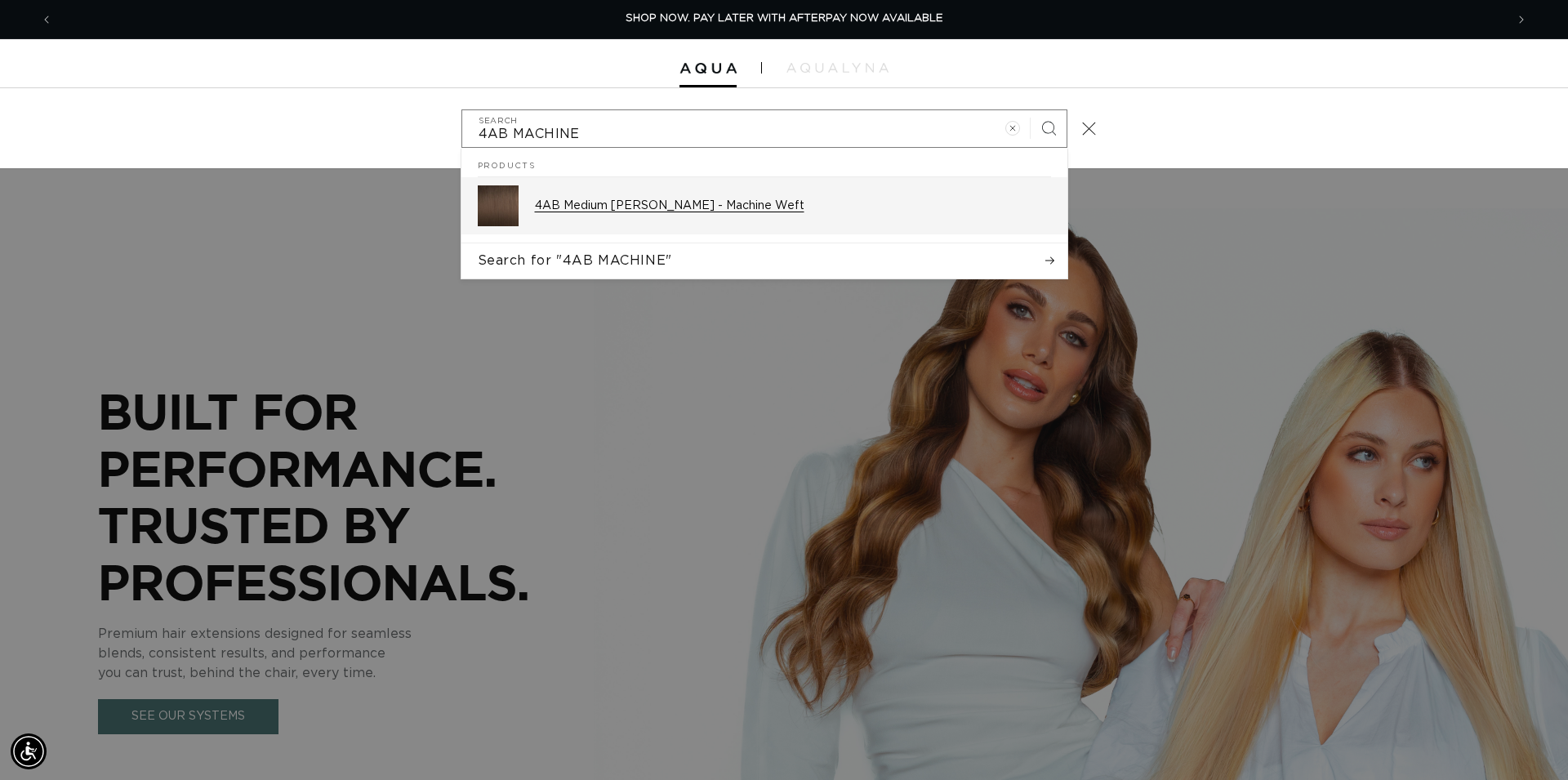
click at [781, 203] on p "4AB Medium Ash Brown - Machine Weft" at bounding box center [792, 206] width 516 height 15
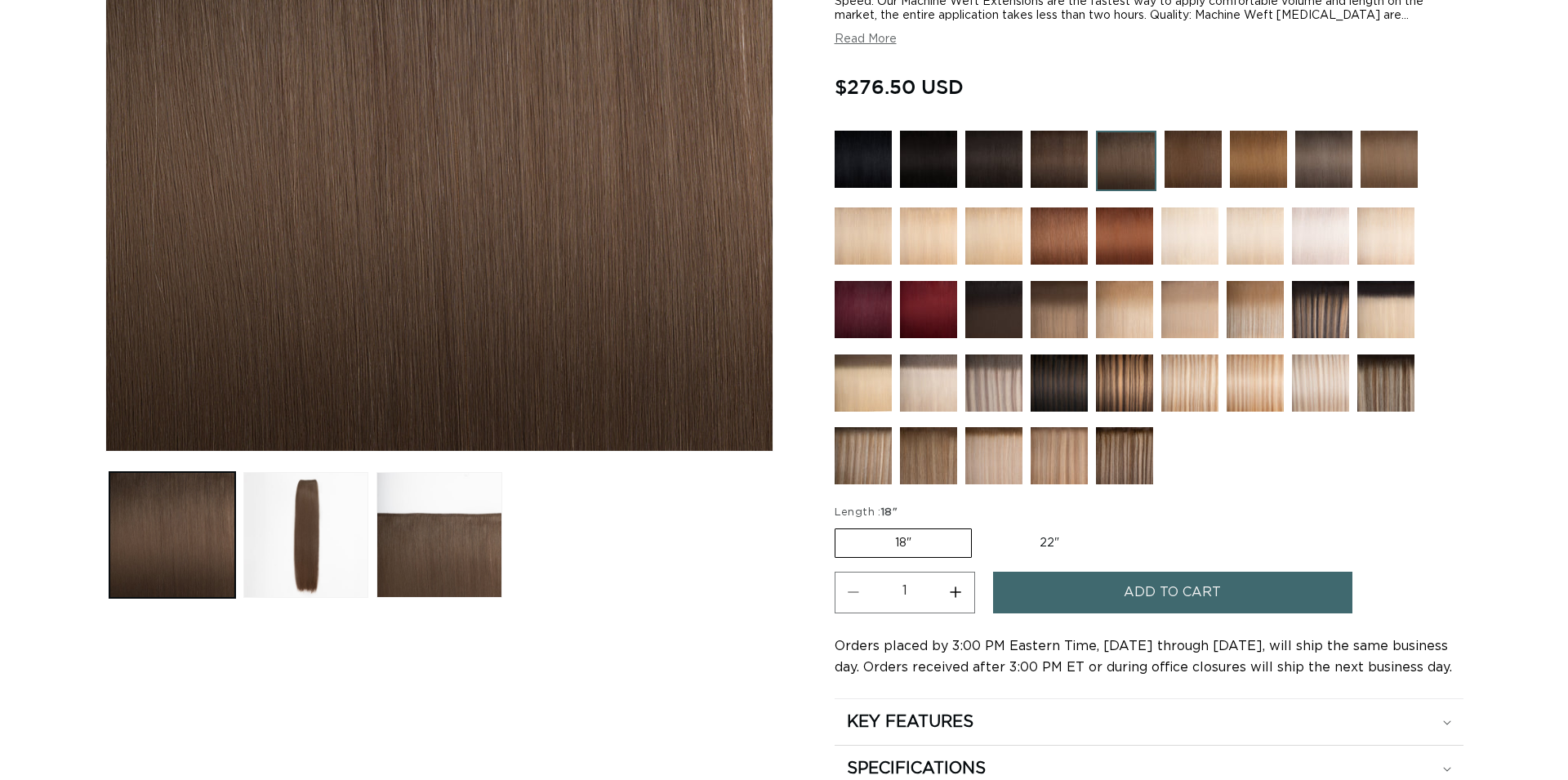
scroll to position [416, 0]
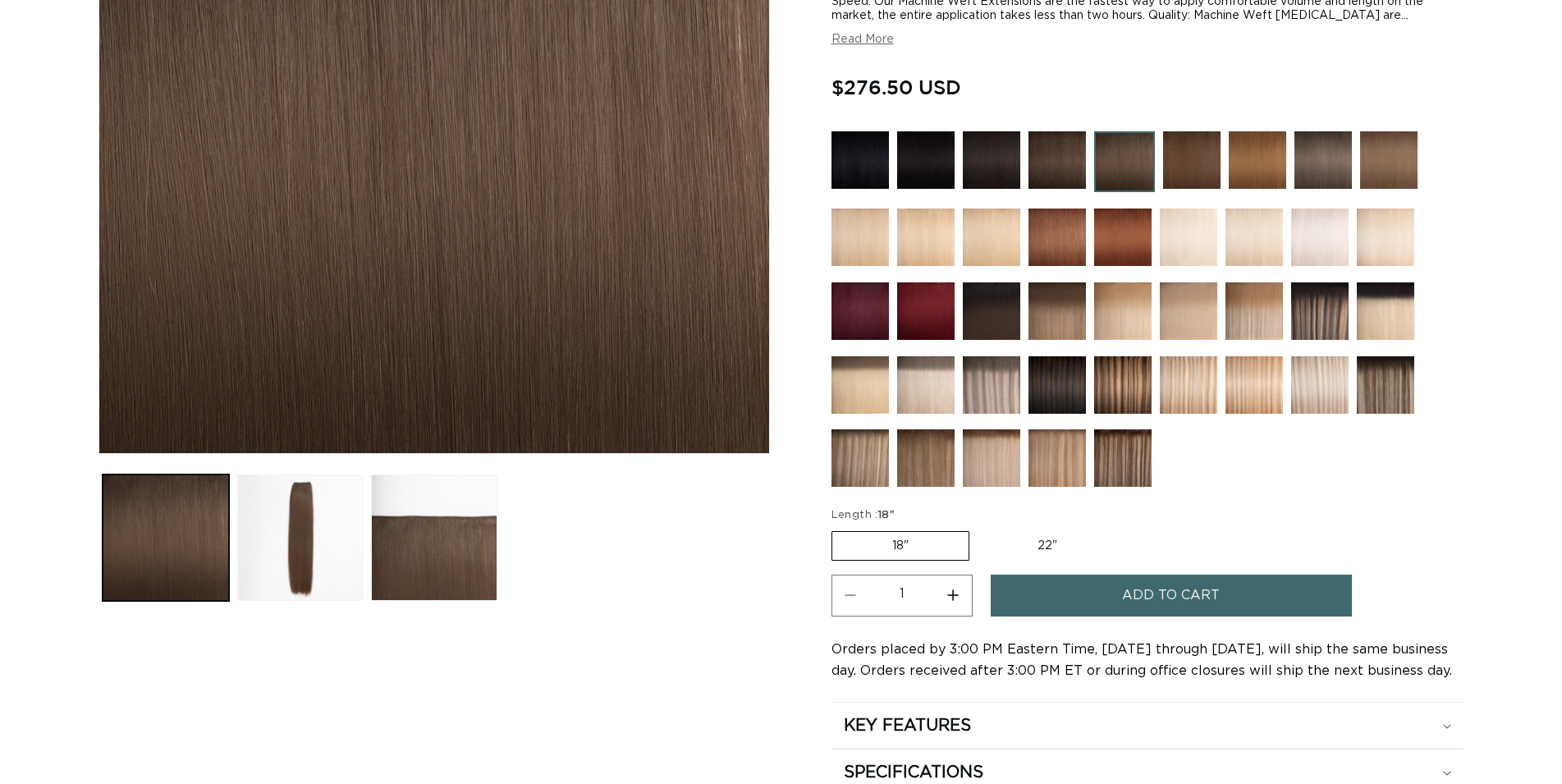
click at [1143, 575] on span "Add to cart" at bounding box center [1171, 595] width 98 height 41
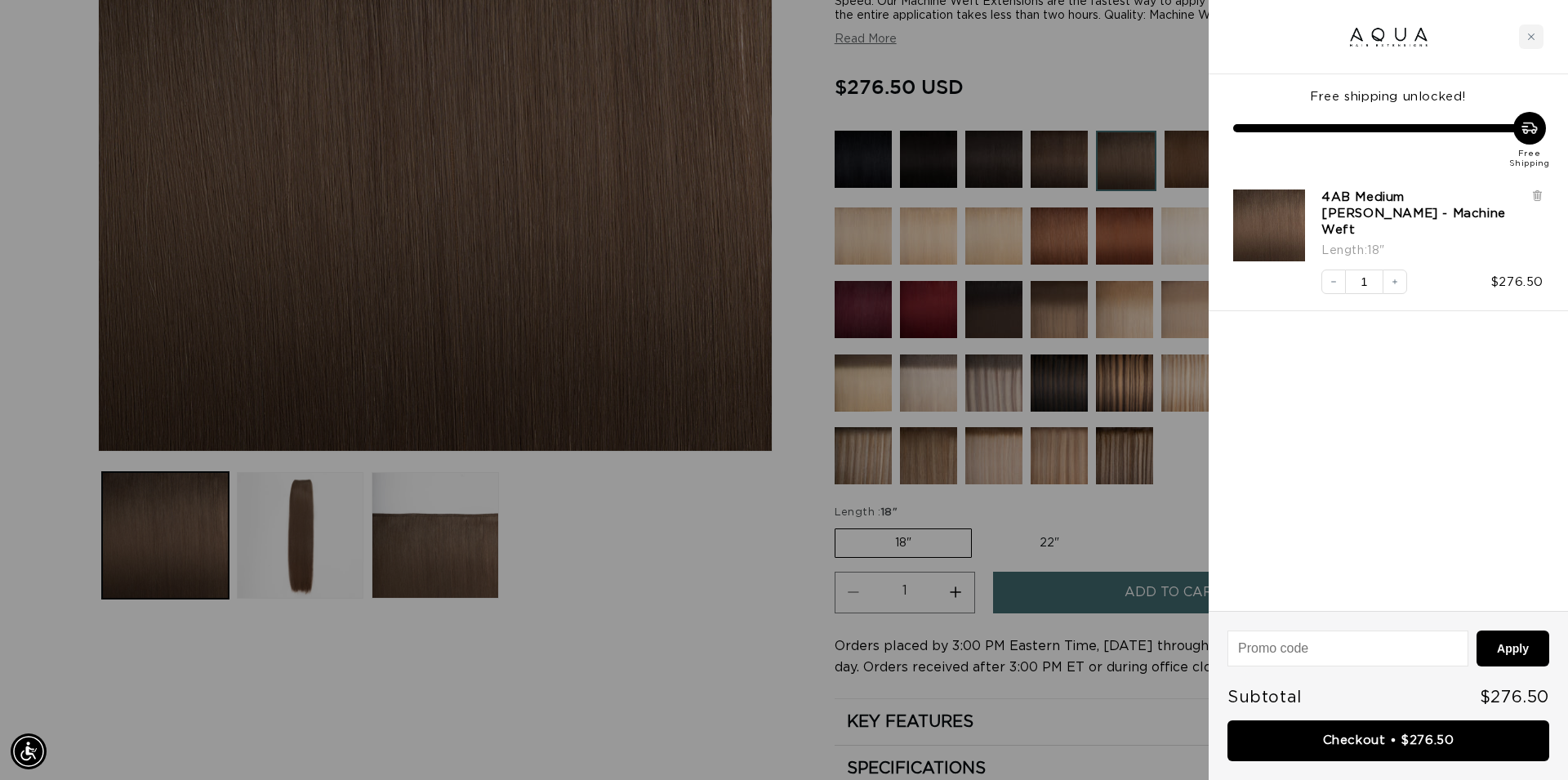
scroll to position [0, 2903]
click at [1412, 750] on link "Checkout • $276.50" at bounding box center [1388, 740] width 322 height 41
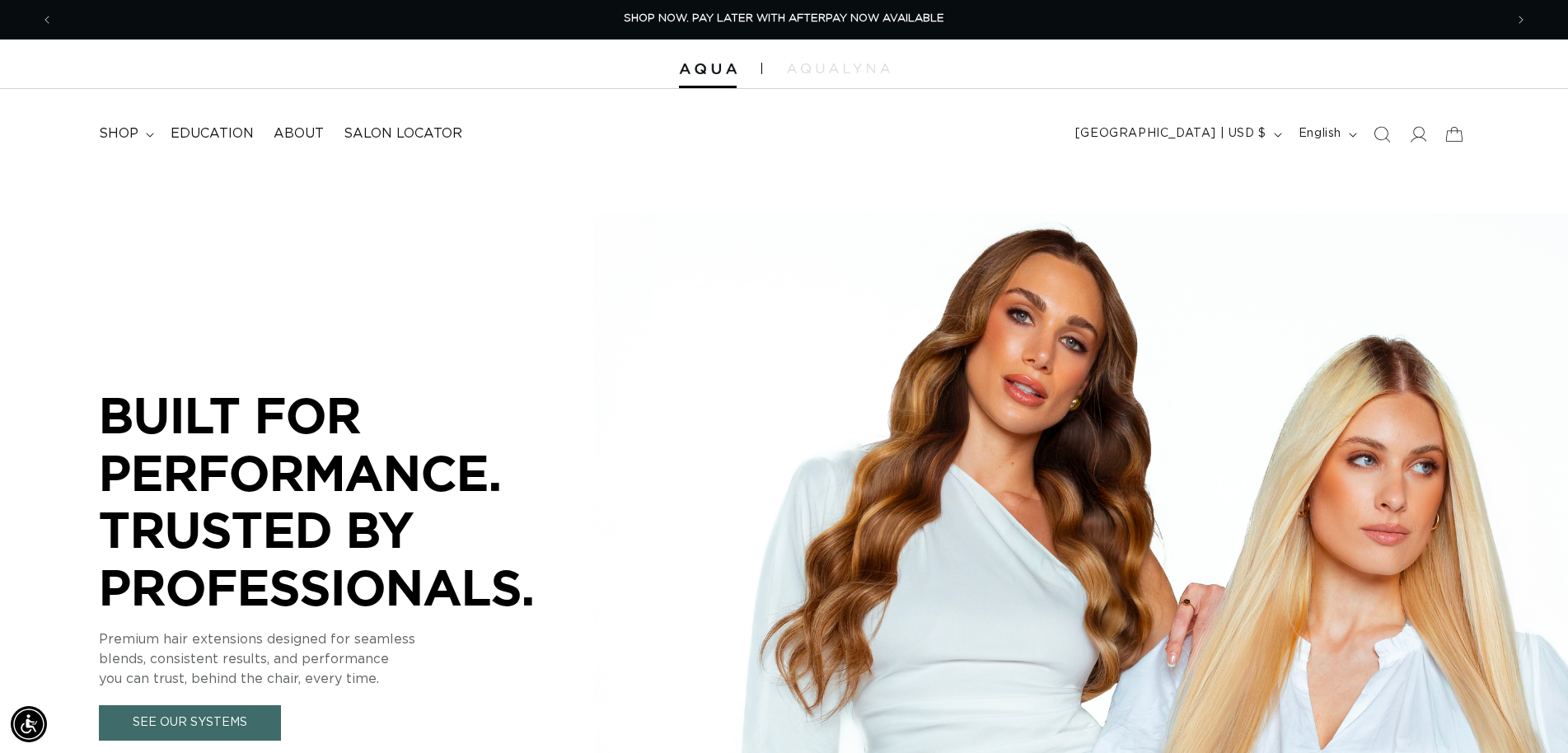
click at [1385, 140] on icon "Search" at bounding box center [1381, 134] width 17 height 17
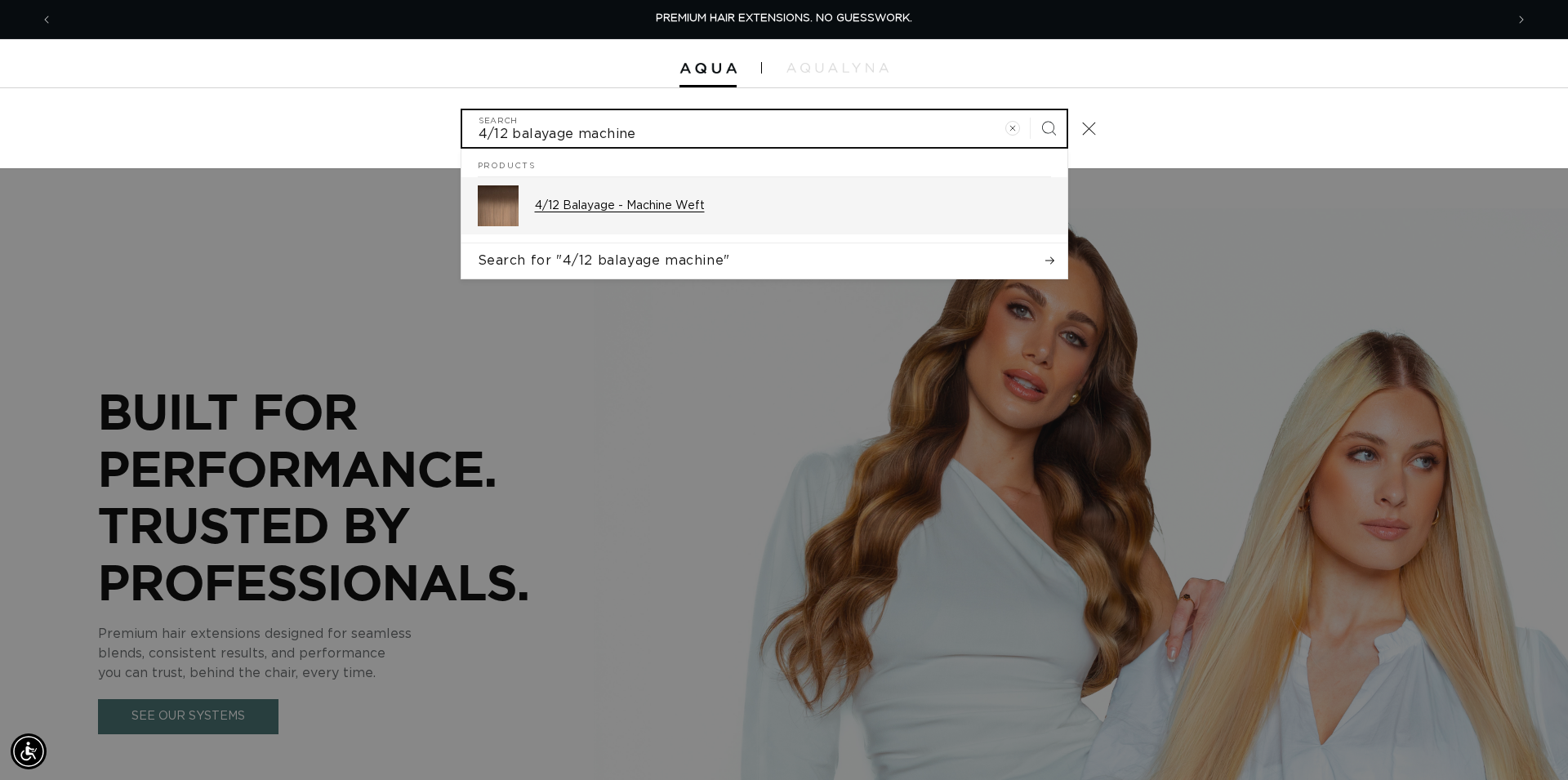
type input "4/12 balayage machine"
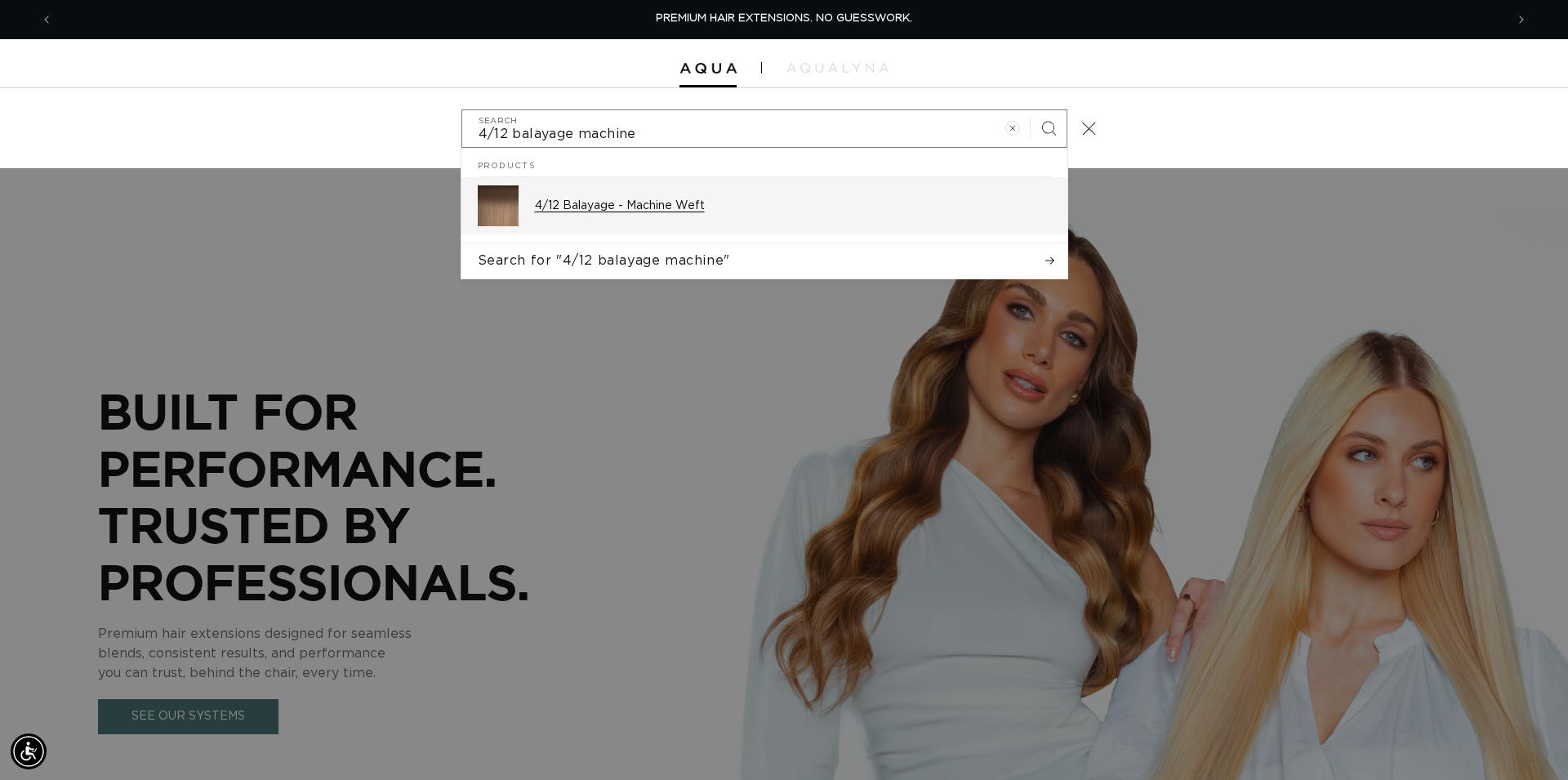
click at [655, 206] on p "4/12 Balayage - Machine Weft" at bounding box center [792, 206] width 516 height 15
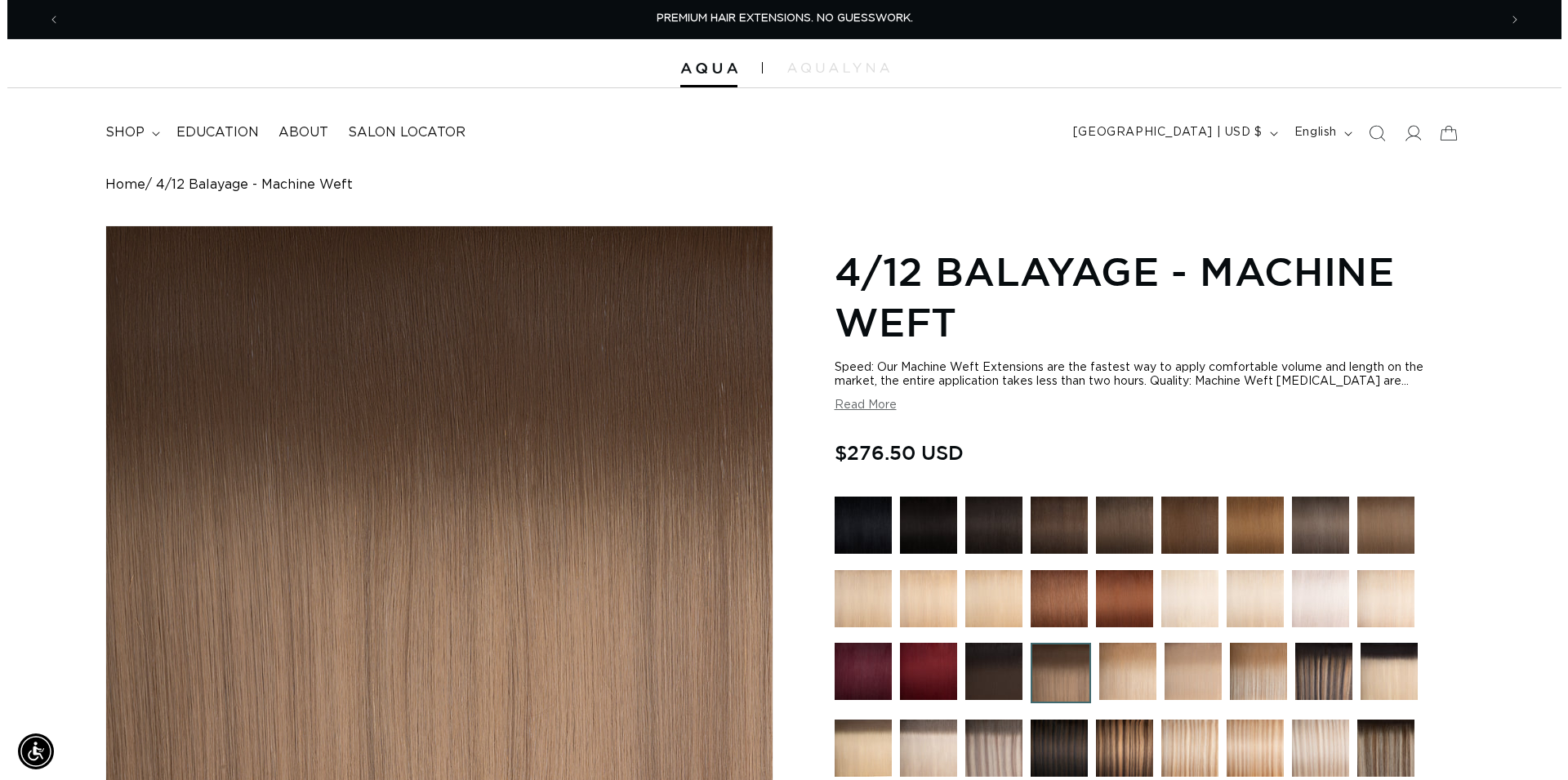
scroll to position [500, 0]
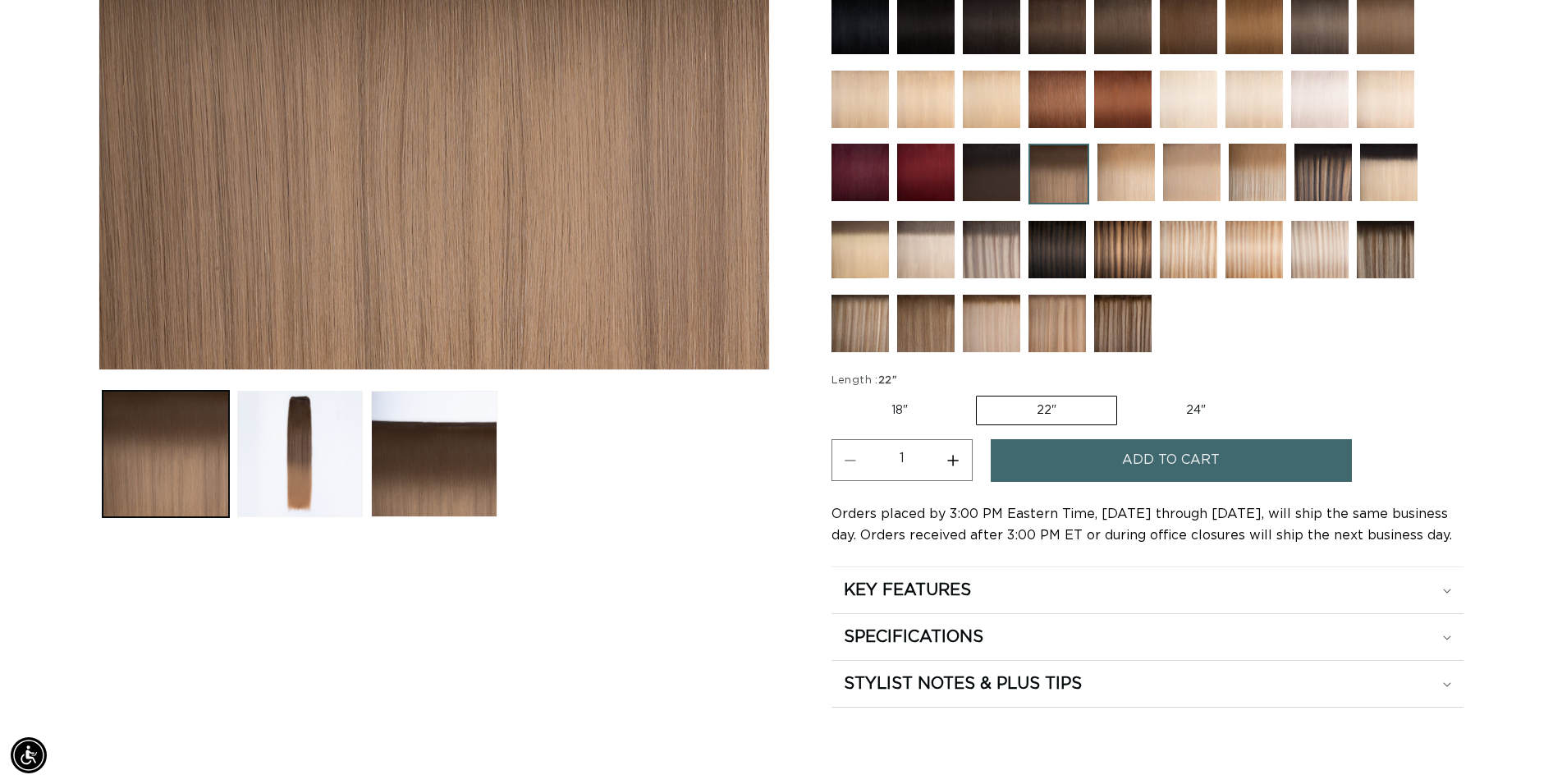
click at [1124, 461] on span "Add to cart" at bounding box center [1171, 459] width 98 height 41
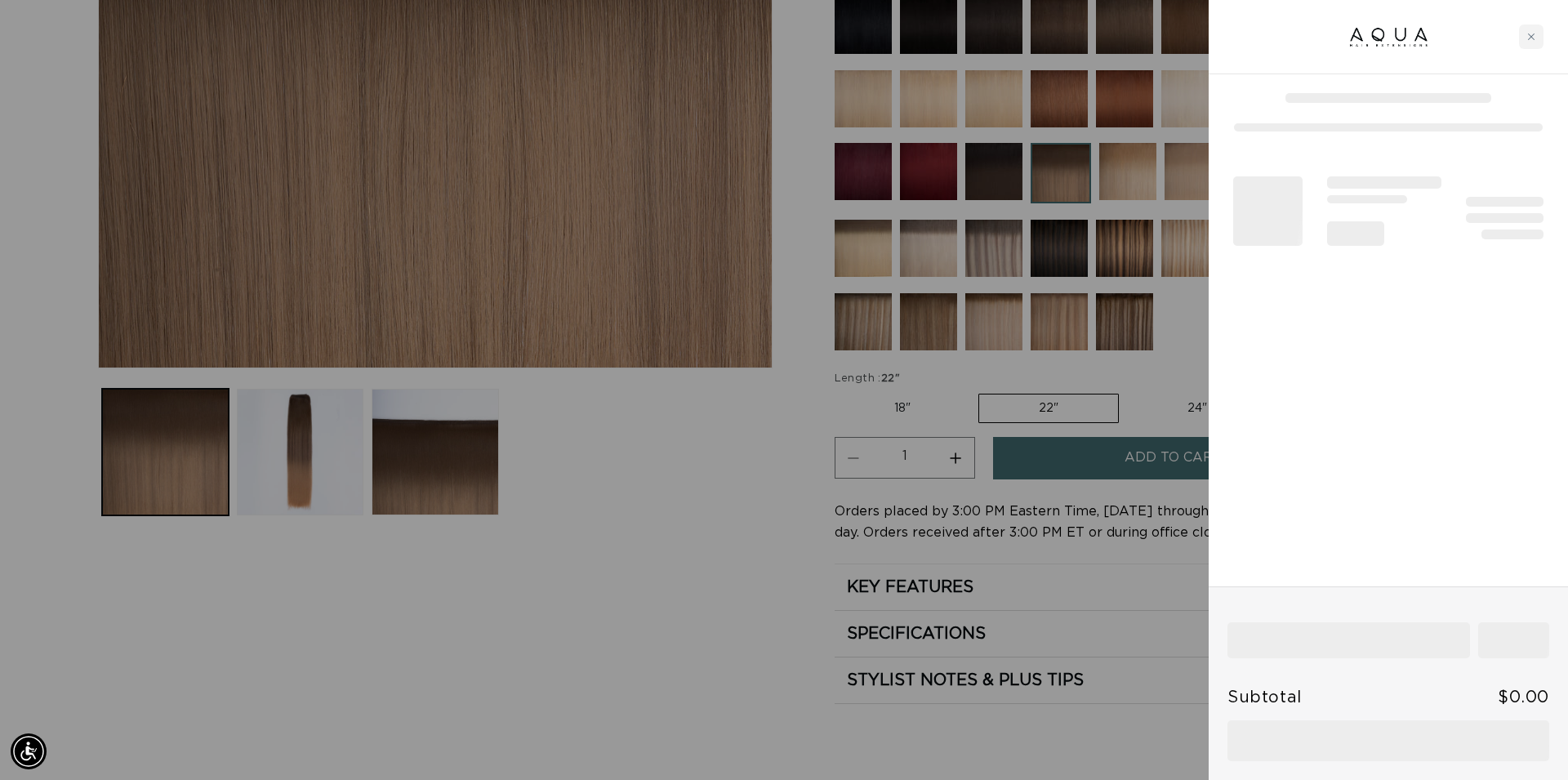
scroll to position [0, 1452]
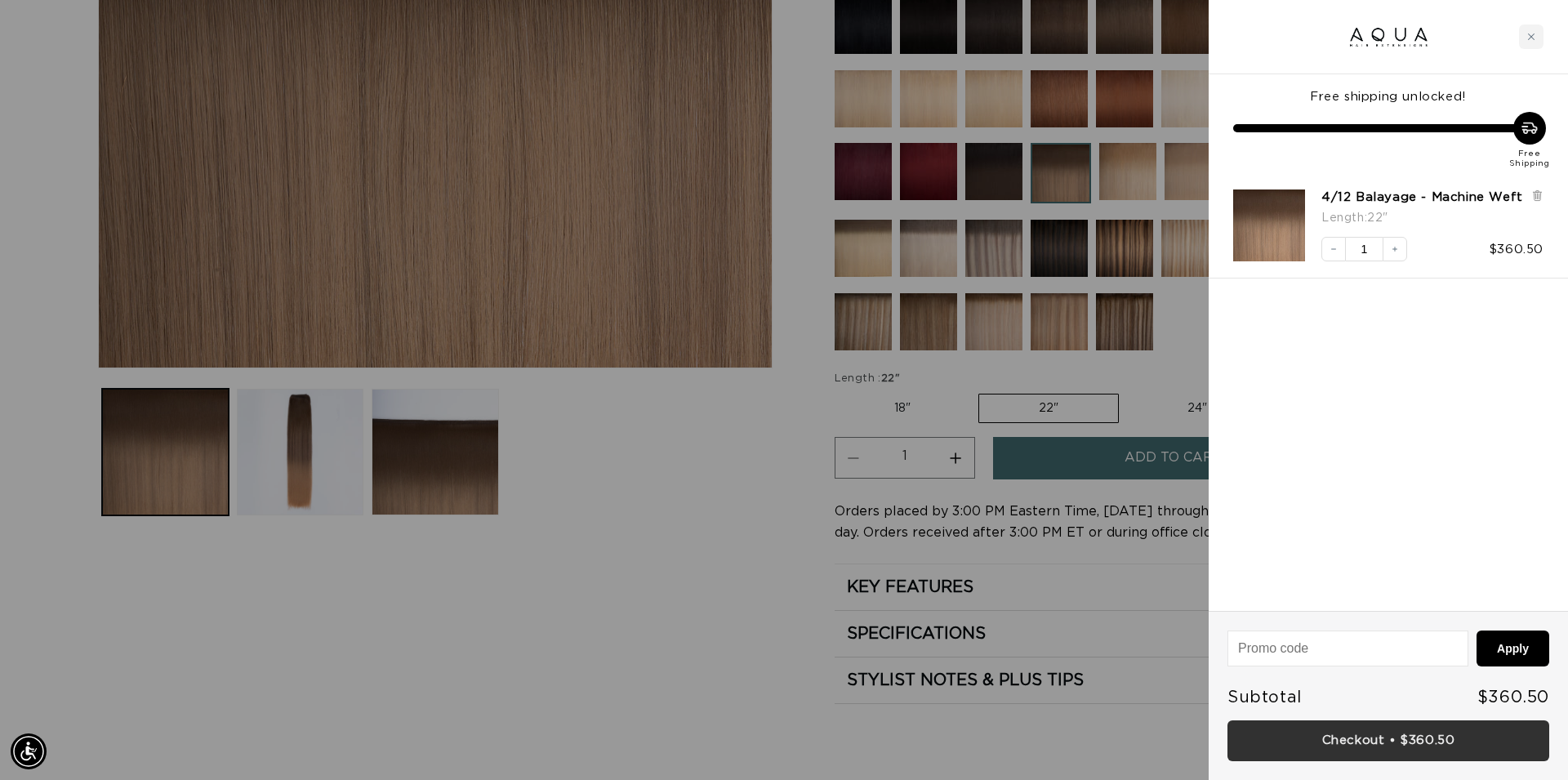
click at [1414, 738] on link "Checkout • $360.50" at bounding box center [1388, 740] width 322 height 41
